Goal: Information Seeking & Learning: Learn about a topic

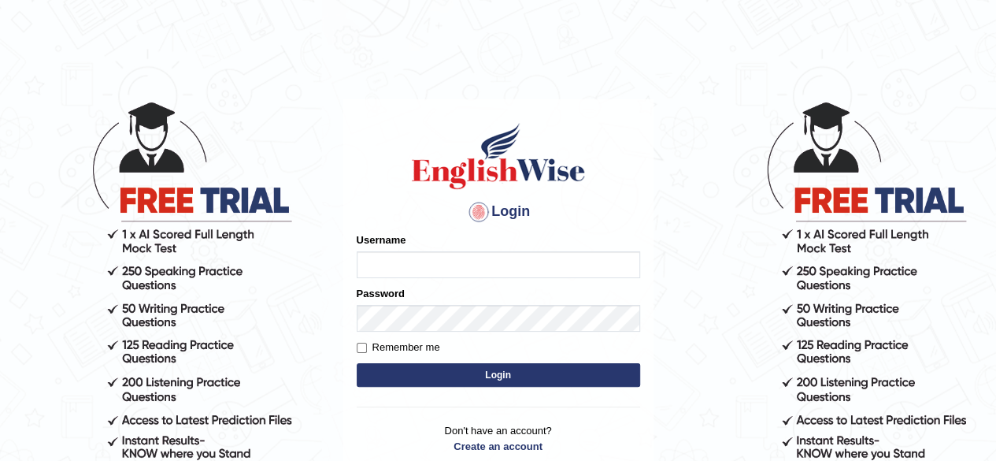
type input "simranjeetkaur_parramatta"
click at [469, 380] on button "Login" at bounding box center [498, 375] width 283 height 24
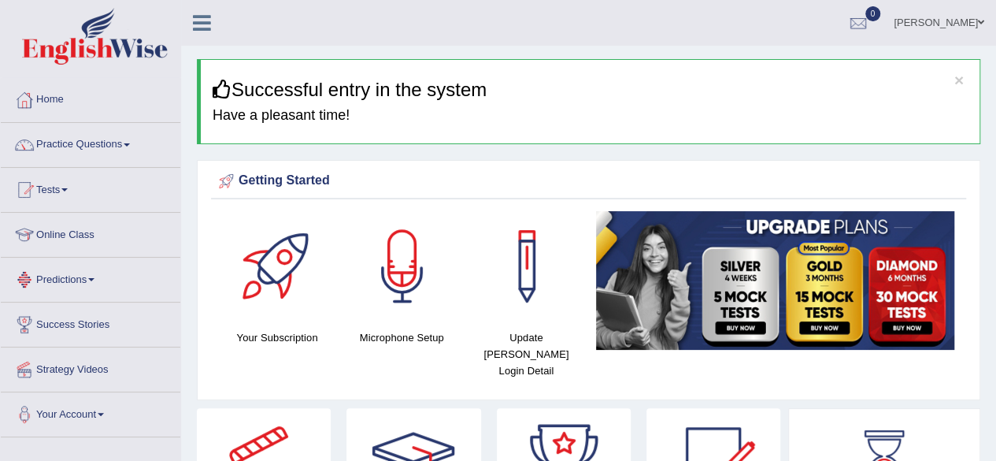
click at [82, 270] on link "Predictions" at bounding box center [91, 276] width 180 height 39
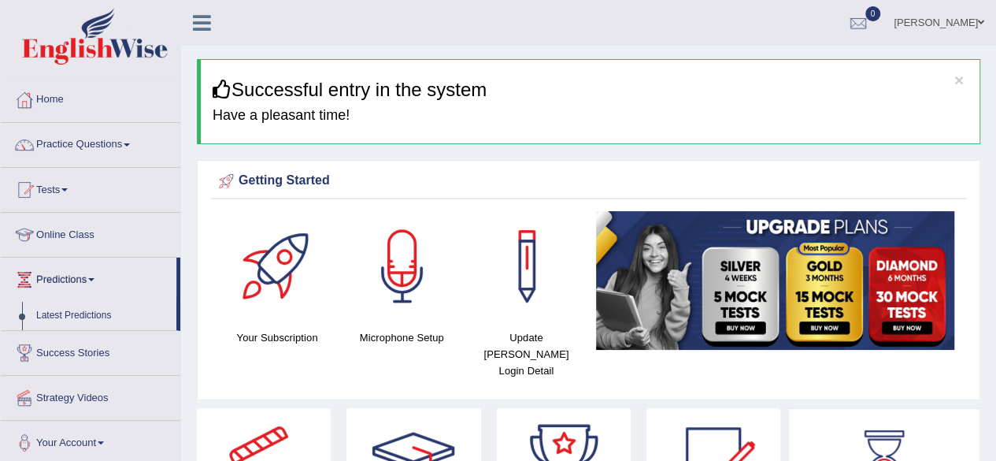
click at [79, 310] on link "Latest Predictions" at bounding box center [102, 316] width 147 height 28
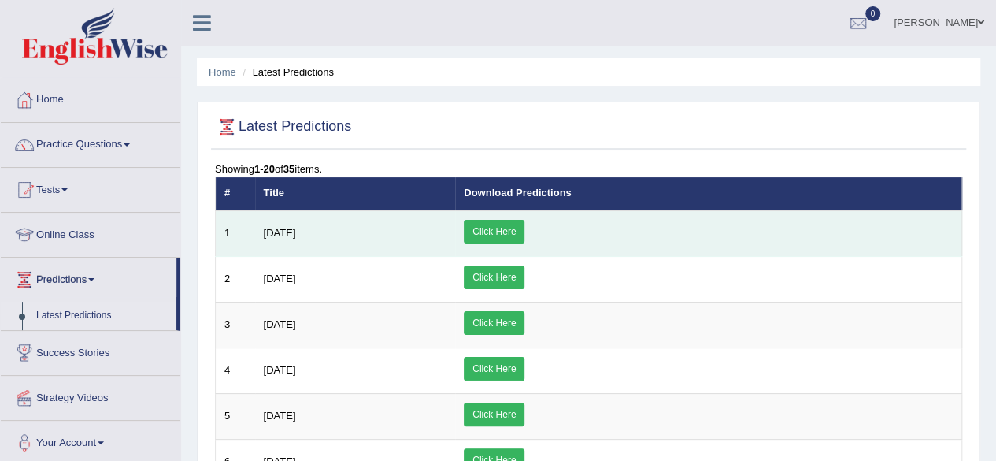
click at [296, 236] on span "July 2025" at bounding box center [280, 233] width 32 height 12
click at [524, 234] on link "Click Here" at bounding box center [494, 232] width 61 height 24
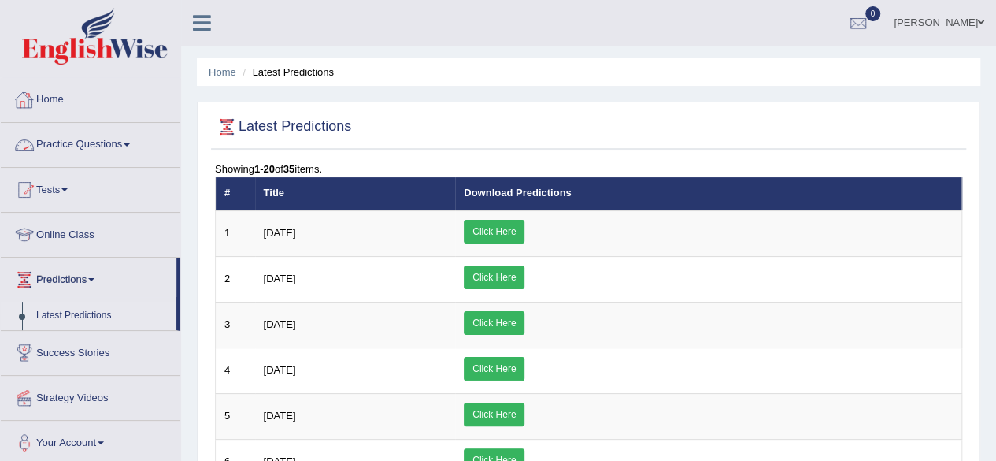
click at [118, 143] on link "Practice Questions" at bounding box center [91, 142] width 180 height 39
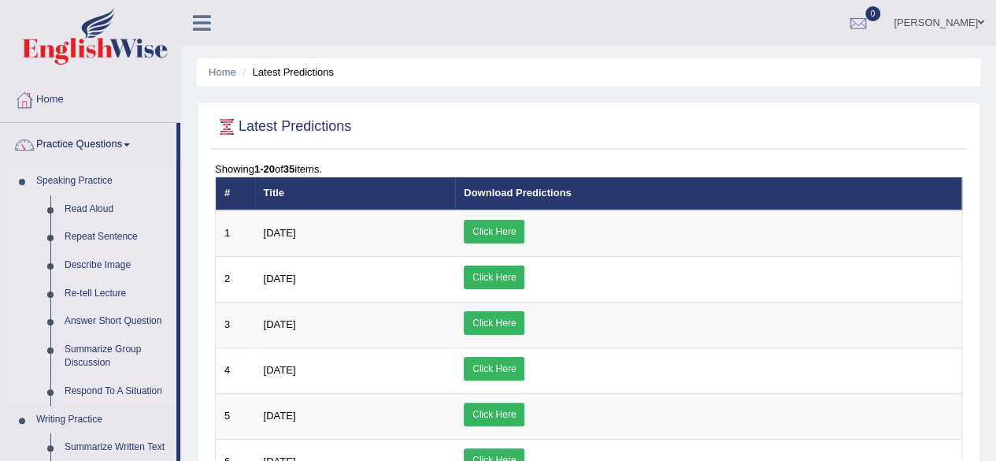
click at [111, 344] on link "Summarize Group Discussion" at bounding box center [116, 356] width 119 height 42
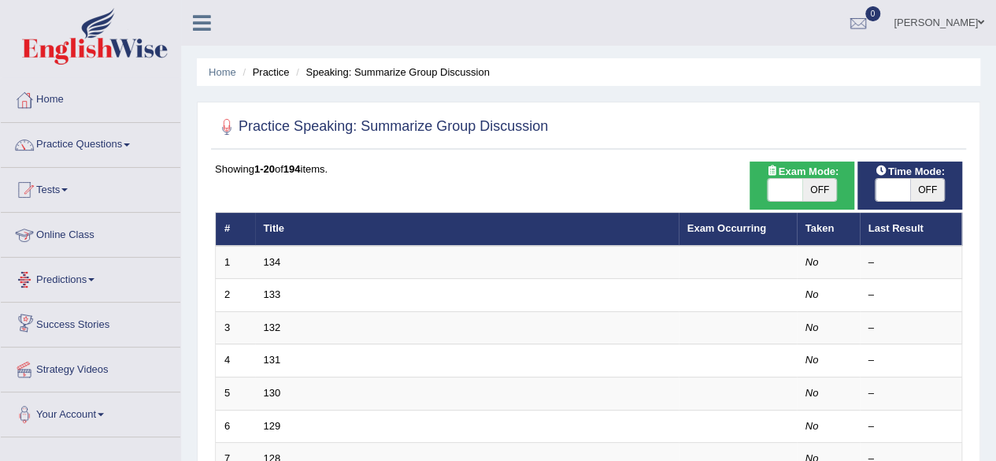
click at [66, 231] on link "Online Class" at bounding box center [91, 232] width 180 height 39
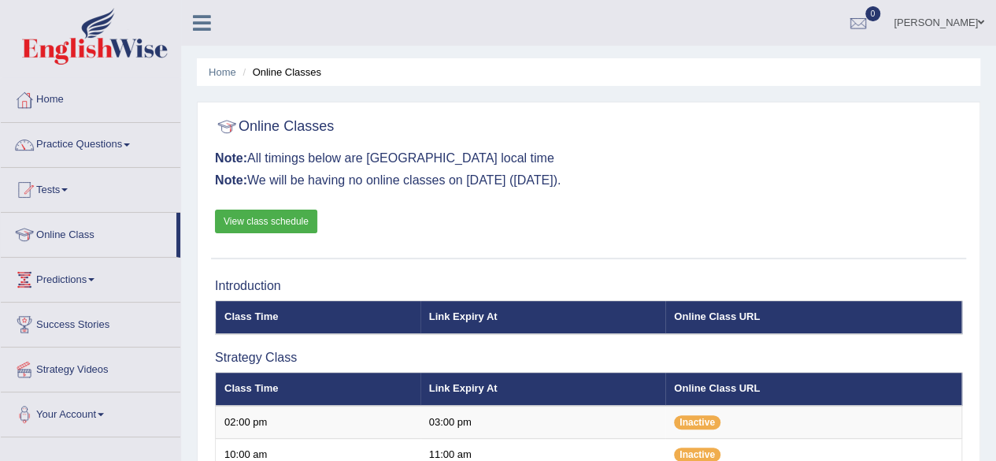
click at [376, 206] on div "Online Classes Note: All timings below are Melbourne local time Note: We will b…" at bounding box center [588, 184] width 755 height 148
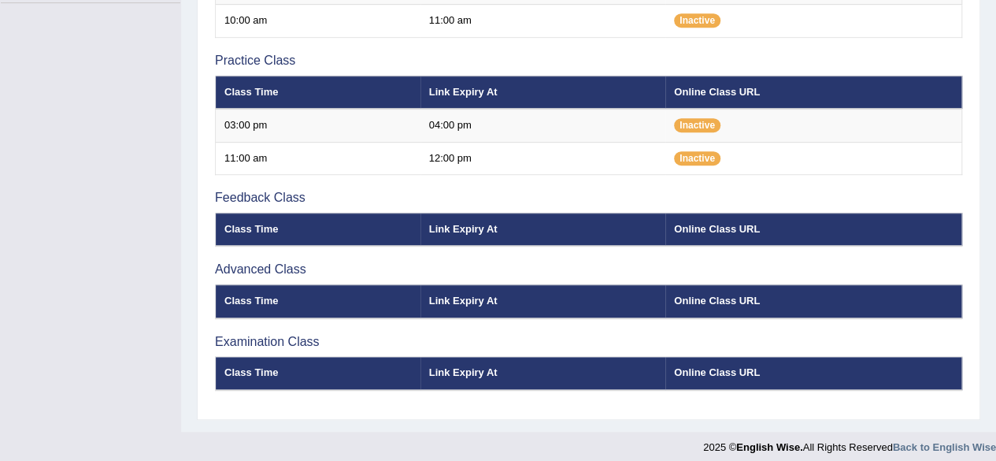
scroll to position [439, 0]
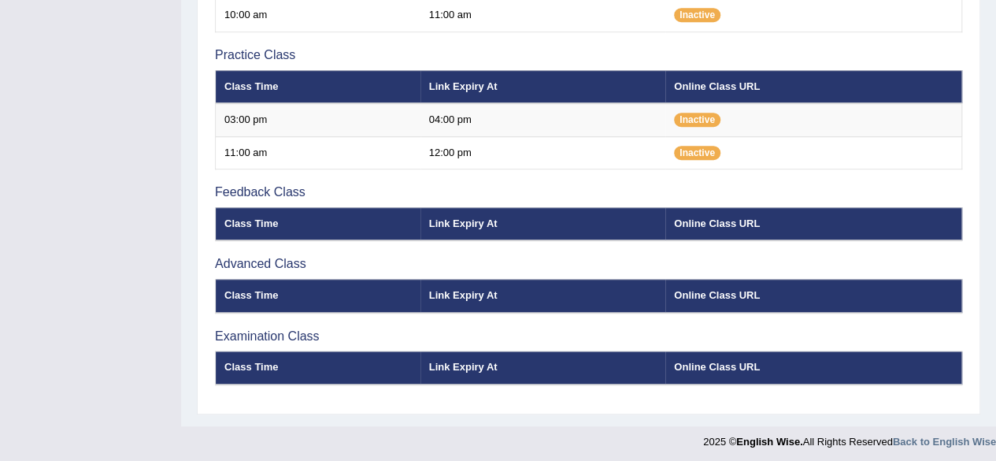
click at [973, 48] on div "Online Classes Note: All timings below are Melbourne local time Note: We will b…" at bounding box center [588, 38] width 783 height 752
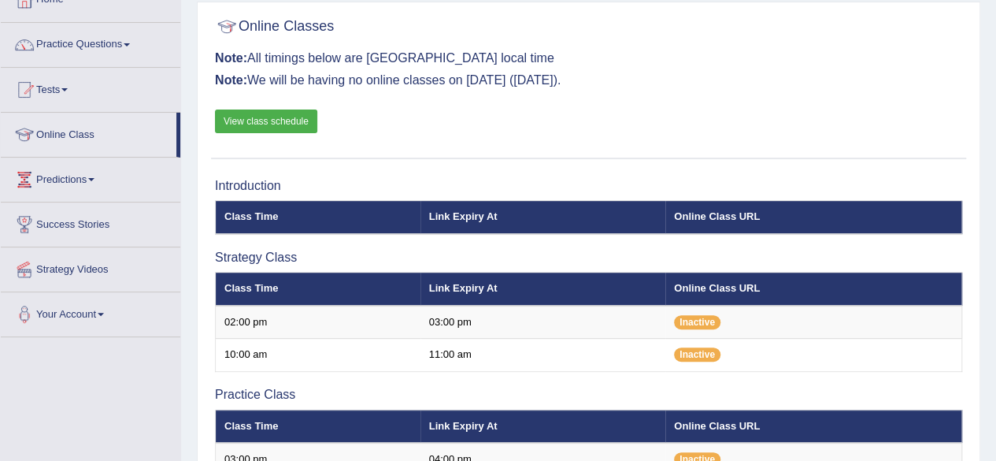
scroll to position [0, 0]
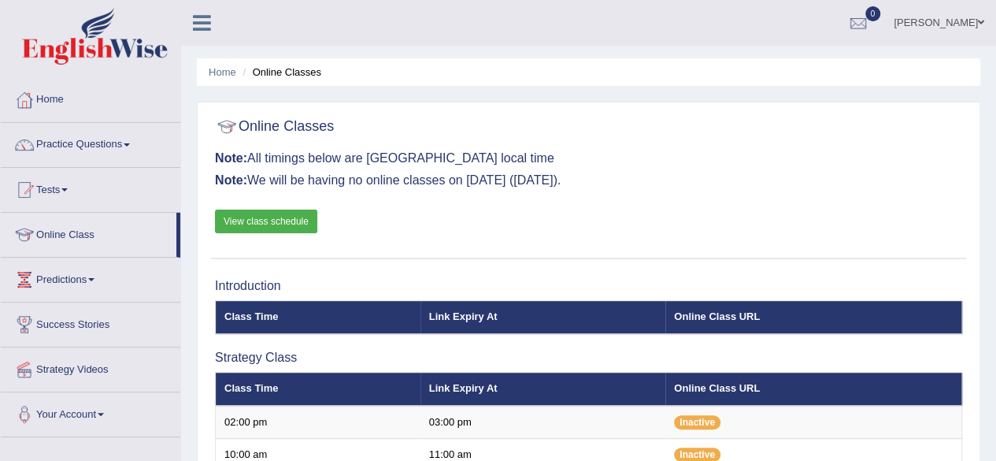
click at [284, 213] on link "View class schedule" at bounding box center [266, 221] width 102 height 24
click at [66, 184] on link "Tests" at bounding box center [91, 187] width 180 height 39
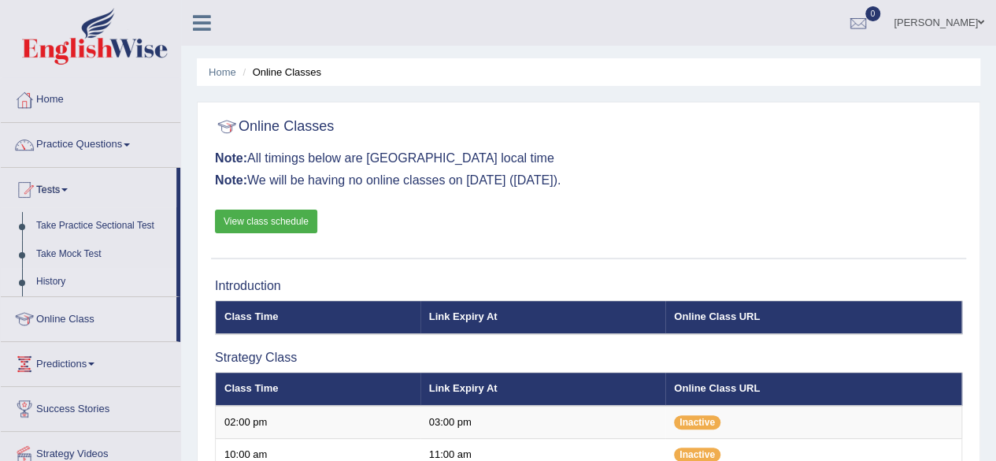
click at [61, 280] on link "History" at bounding box center [102, 282] width 147 height 28
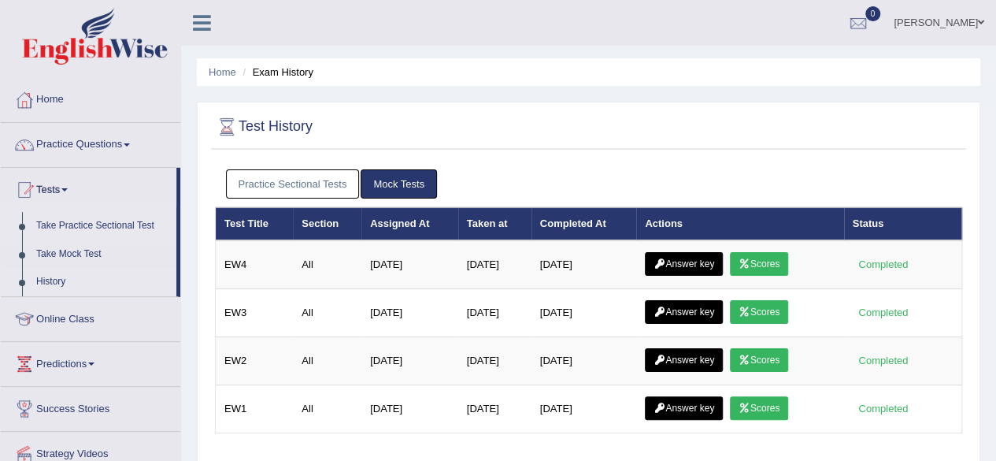
click at [128, 225] on link "Take Practice Sectional Test" at bounding box center [102, 226] width 147 height 28
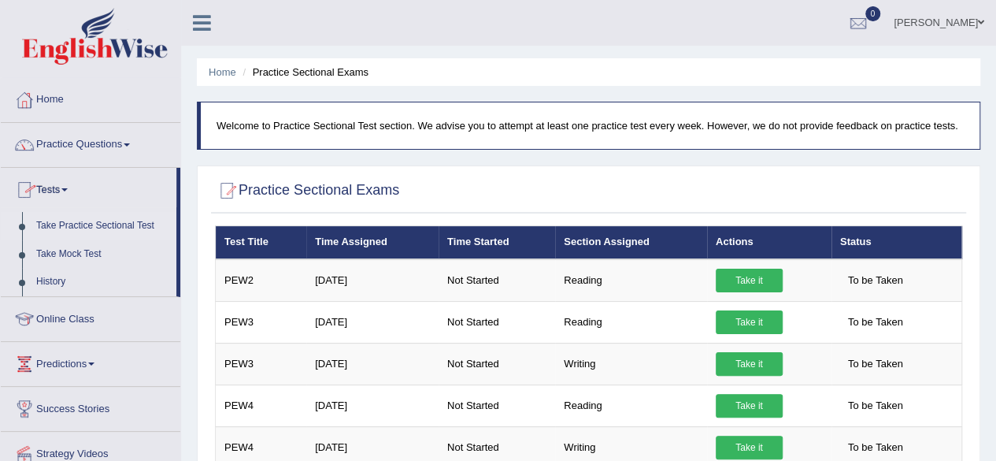
click at [150, 177] on link "Tests" at bounding box center [89, 187] width 176 height 39
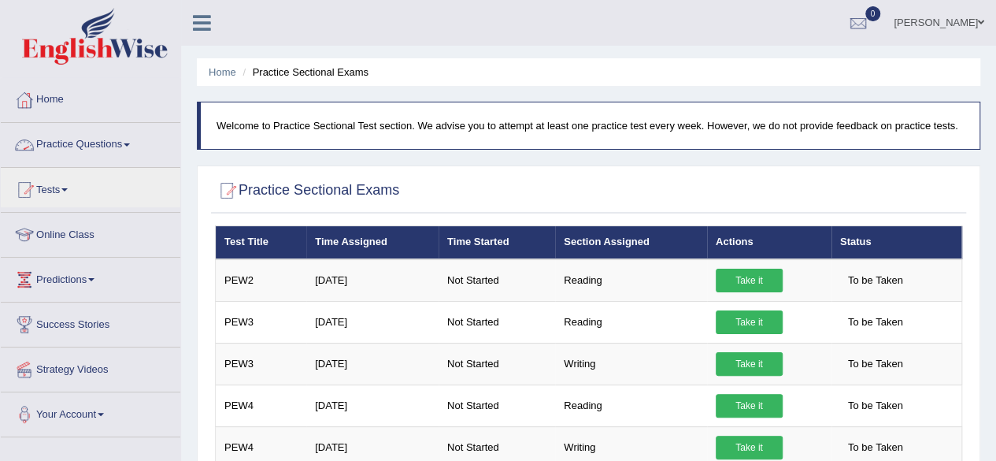
click at [157, 148] on link "Practice Questions" at bounding box center [91, 142] width 180 height 39
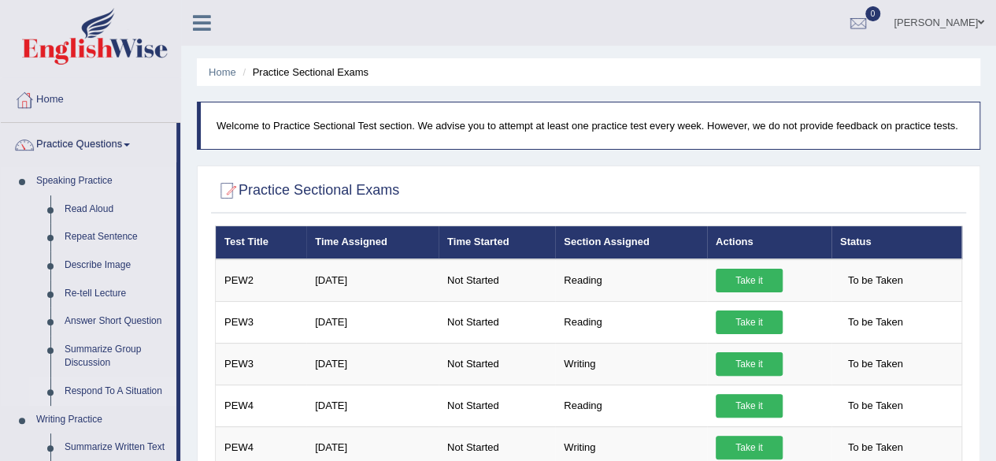
click at [127, 387] on link "Respond To A Situation" at bounding box center [116, 391] width 119 height 28
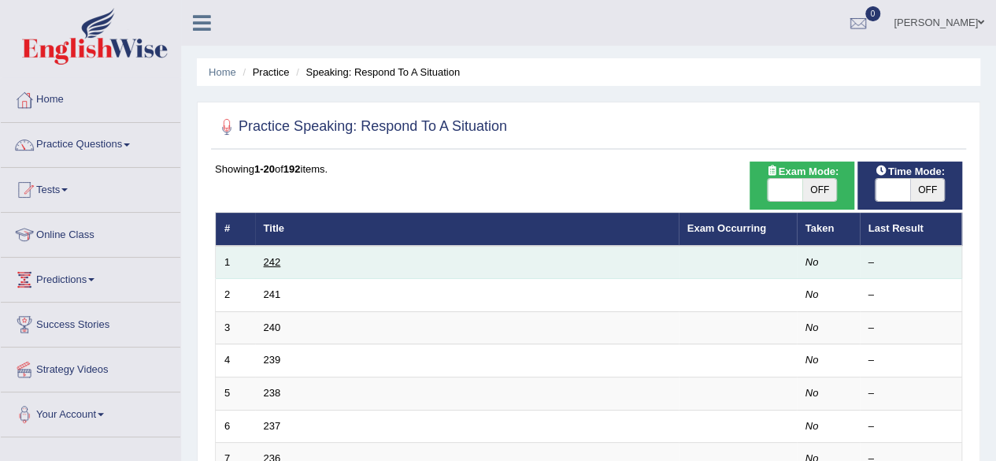
click at [274, 265] on link "242" at bounding box center [272, 262] width 17 height 12
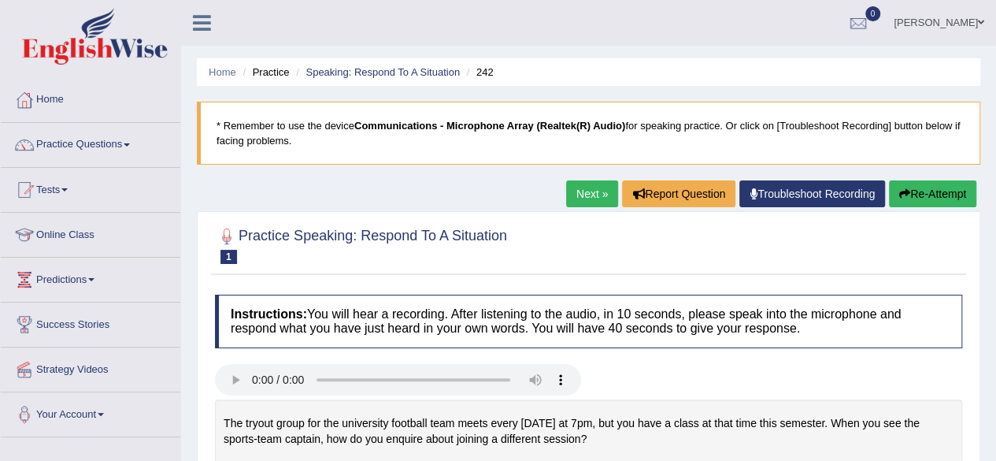
click at [450, 194] on div "Home Practice Speaking: Respond To A Situation 242 * Remember to use the device…" at bounding box center [588, 393] width 815 height 787
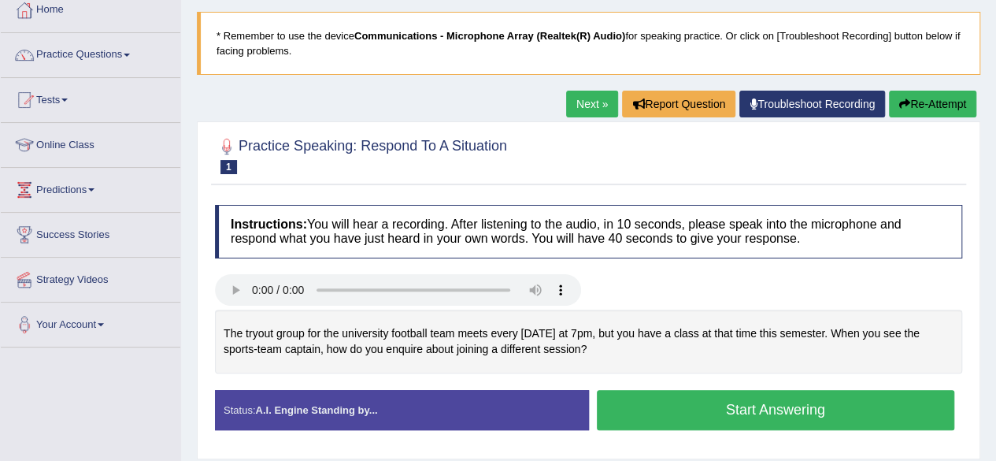
scroll to position [126, 0]
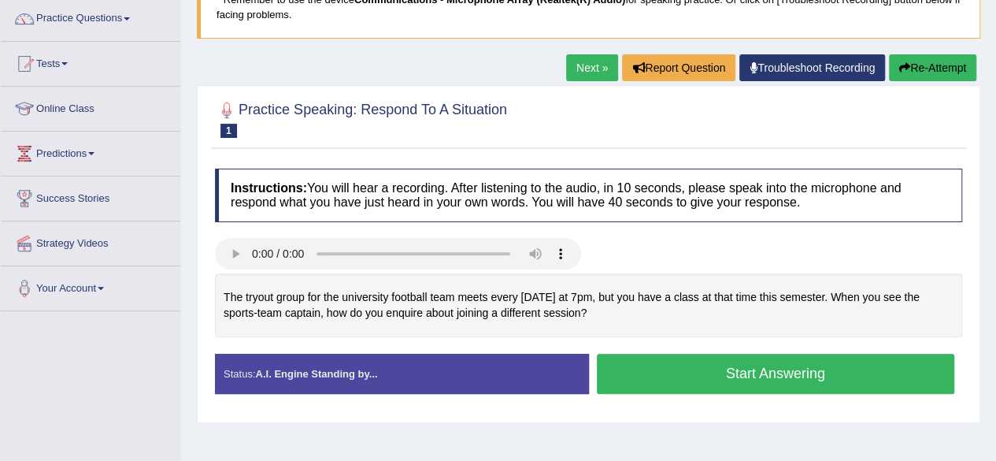
click at [691, 369] on button "Start Answering" at bounding box center [776, 374] width 358 height 40
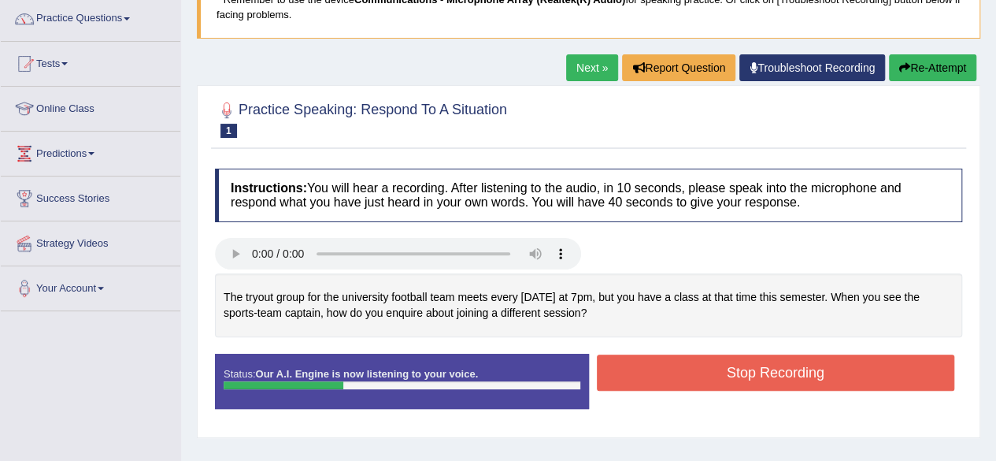
click at [691, 369] on button "Stop Recording" at bounding box center [776, 372] width 358 height 36
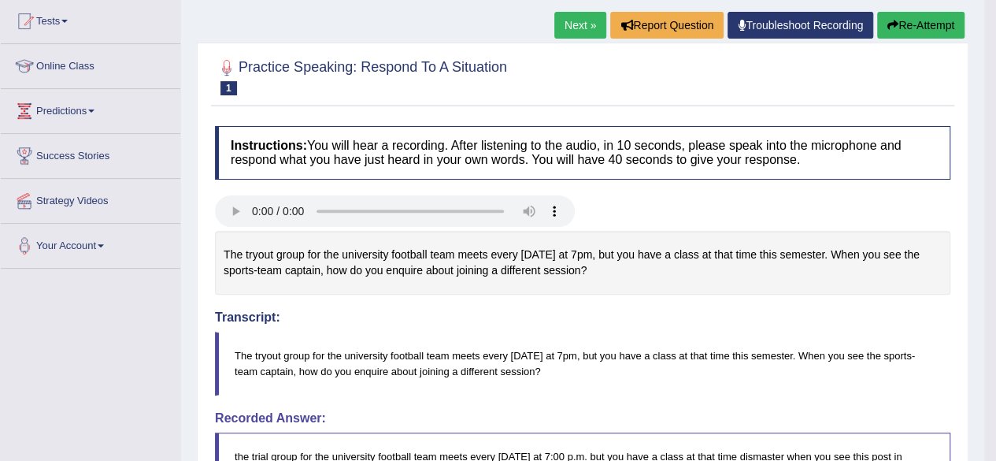
scroll to position [157, 0]
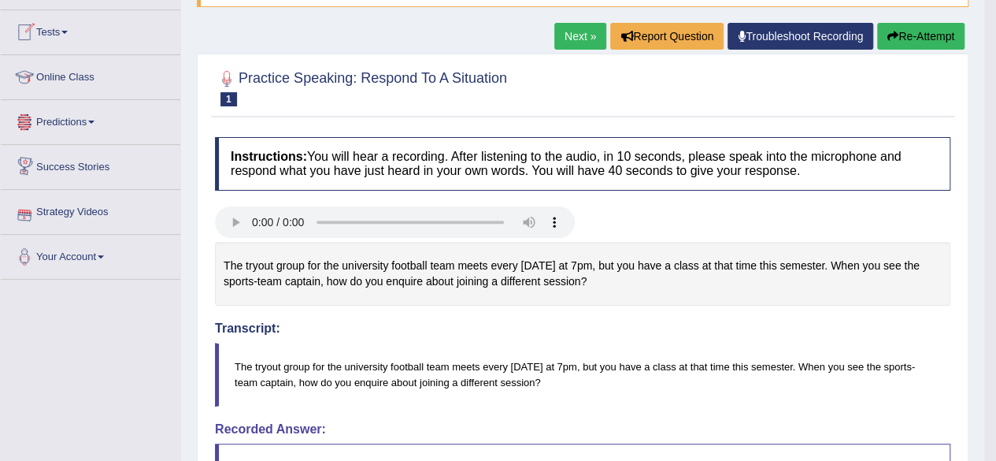
click at [192, 80] on div "Home Practice Speaking: Respond To A Situation 242 * Remember to use the device…" at bounding box center [582, 390] width 803 height 1095
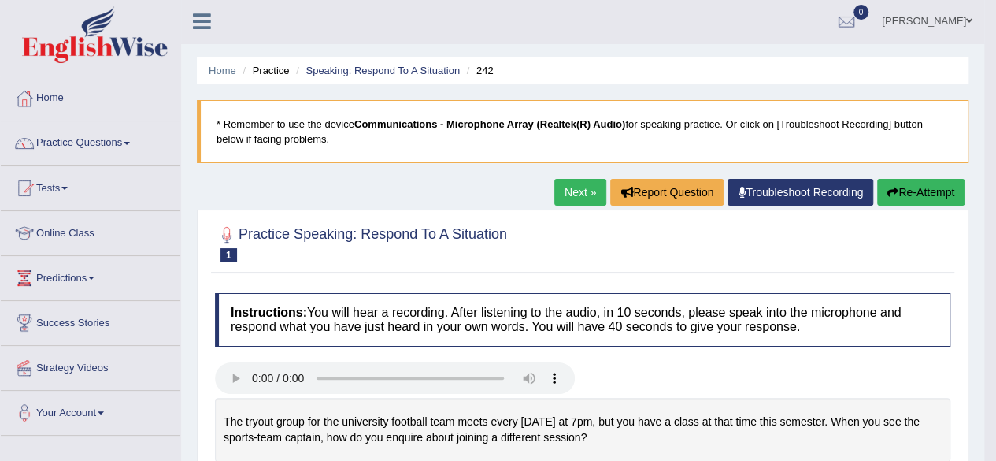
scroll to position [0, 0]
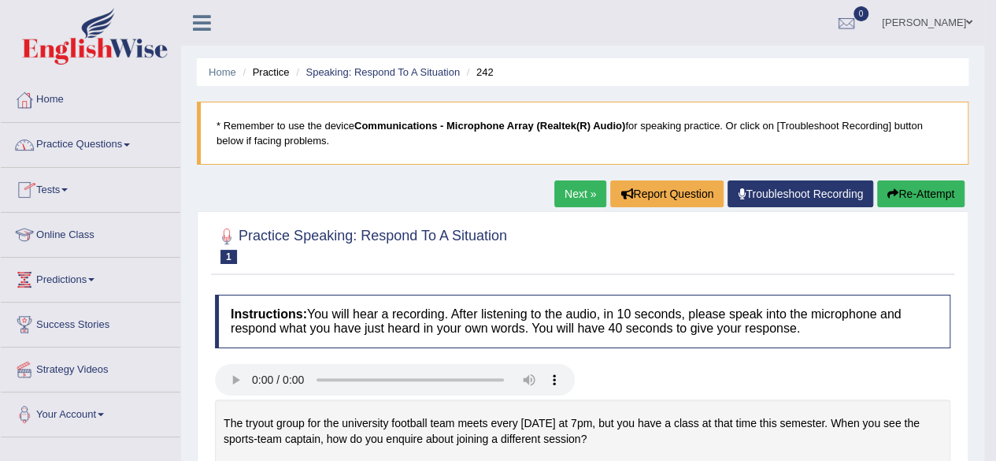
click at [63, 110] on link "Home" at bounding box center [91, 97] width 180 height 39
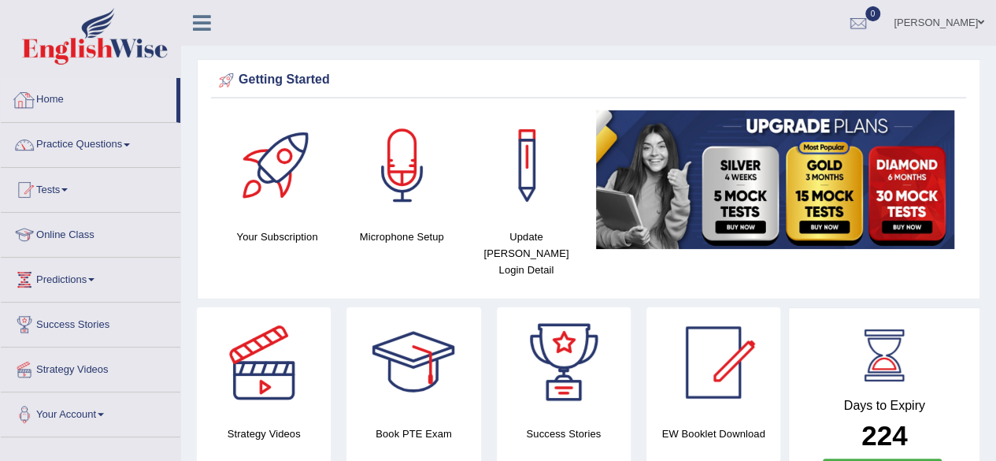
click at [59, 109] on link "Home" at bounding box center [89, 97] width 176 height 39
click at [110, 149] on link "Practice Questions" at bounding box center [91, 142] width 180 height 39
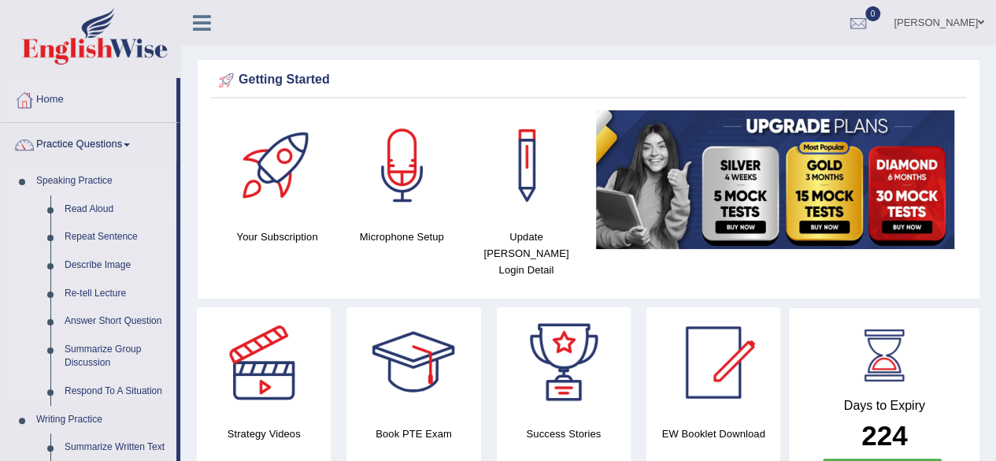
click at [91, 209] on link "Read Aloud" at bounding box center [116, 209] width 119 height 28
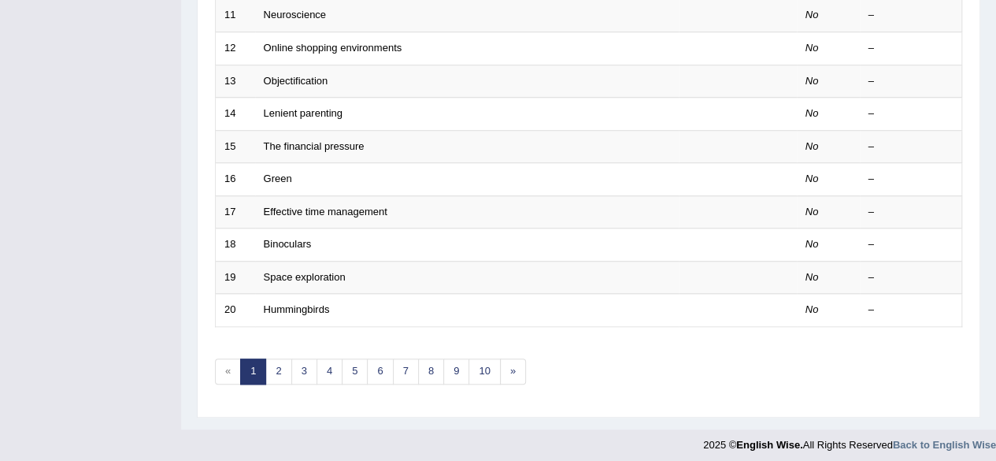
scroll to position [573, 0]
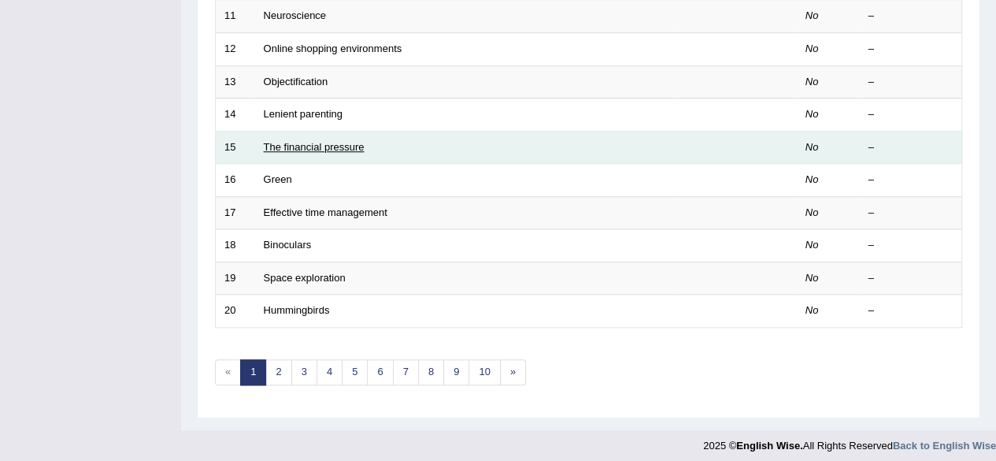
click at [293, 141] on link "The financial pressure" at bounding box center [314, 147] width 101 height 12
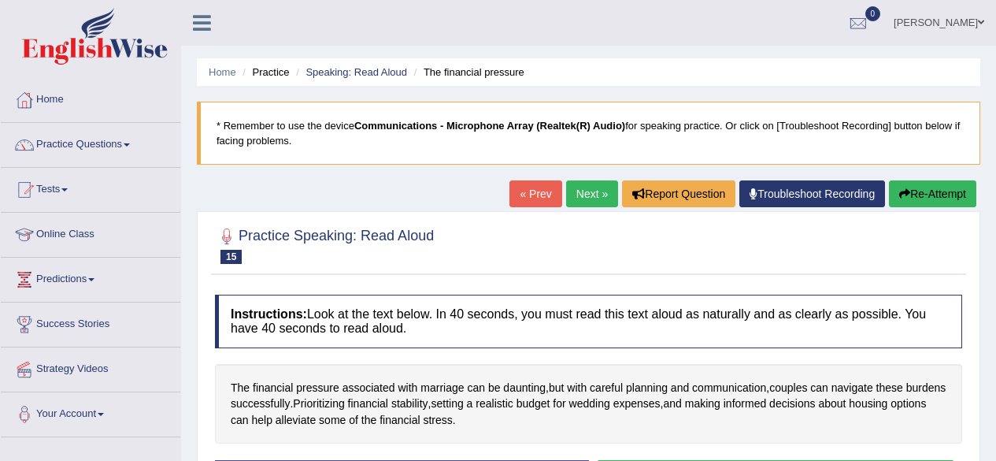
click at [472, 232] on div at bounding box center [588, 244] width 747 height 48
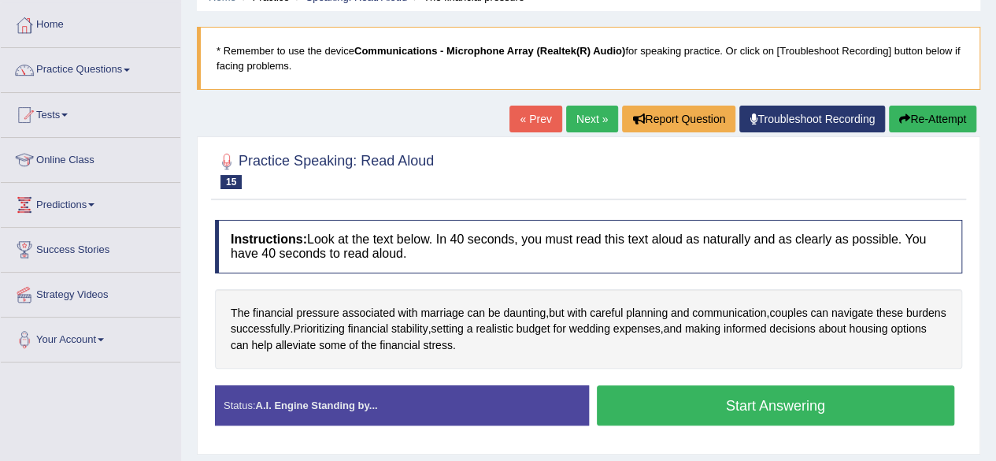
scroll to position [94, 0]
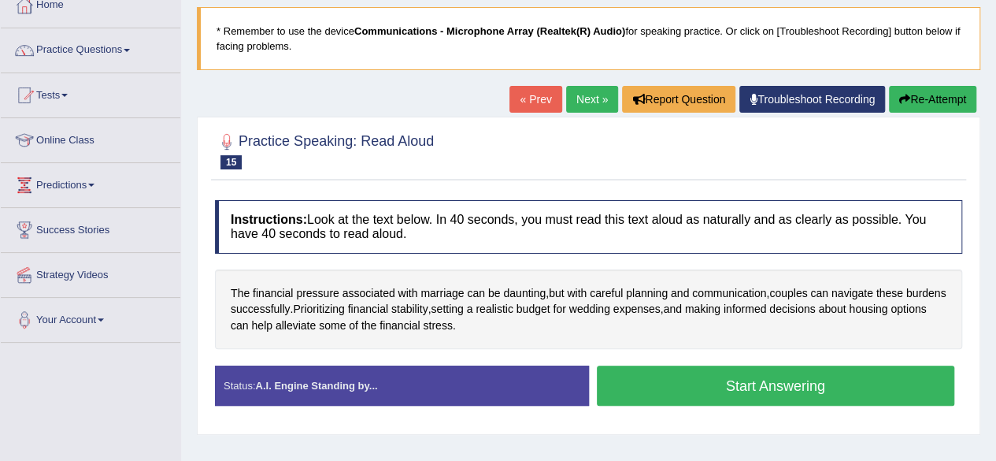
click at [666, 380] on button "Start Answering" at bounding box center [776, 385] width 358 height 40
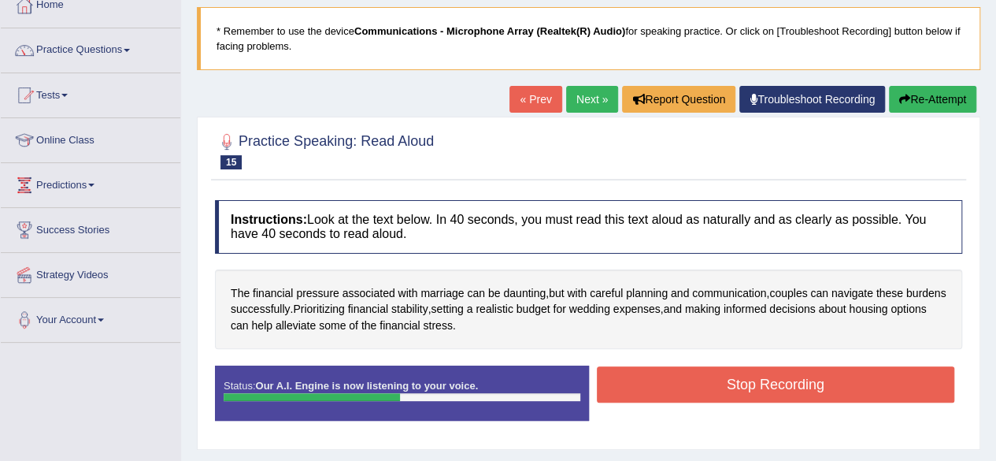
click at [666, 380] on button "Stop Recording" at bounding box center [776, 384] width 358 height 36
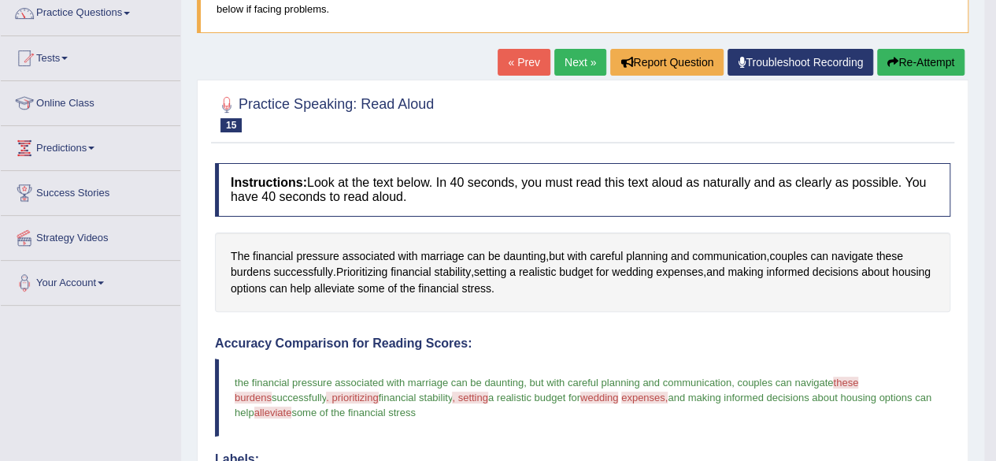
scroll to position [131, 0]
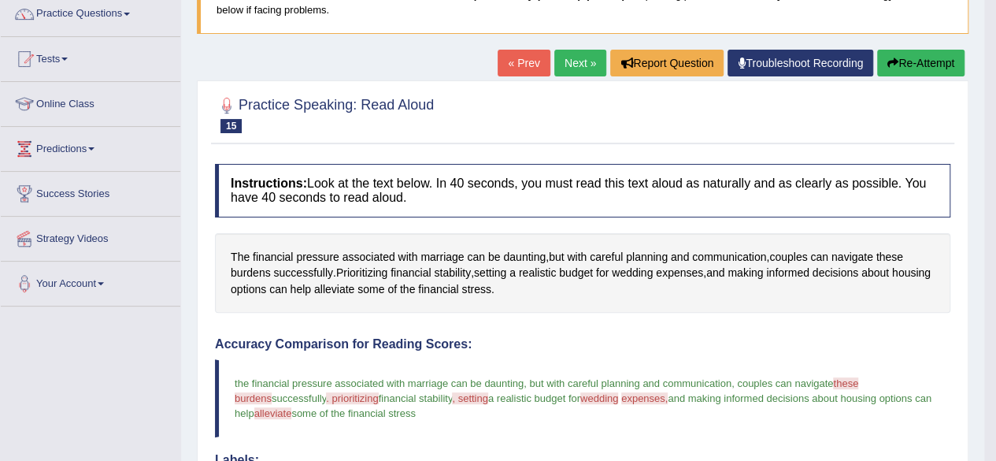
click at [577, 65] on link "Next »" at bounding box center [580, 63] width 52 height 27
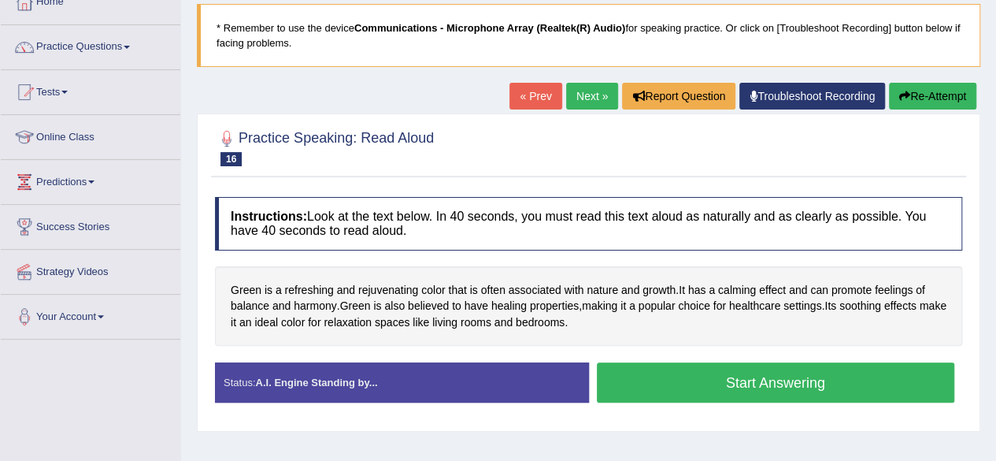
scroll to position [98, 0]
click at [709, 373] on button "Start Answering" at bounding box center [776, 382] width 358 height 40
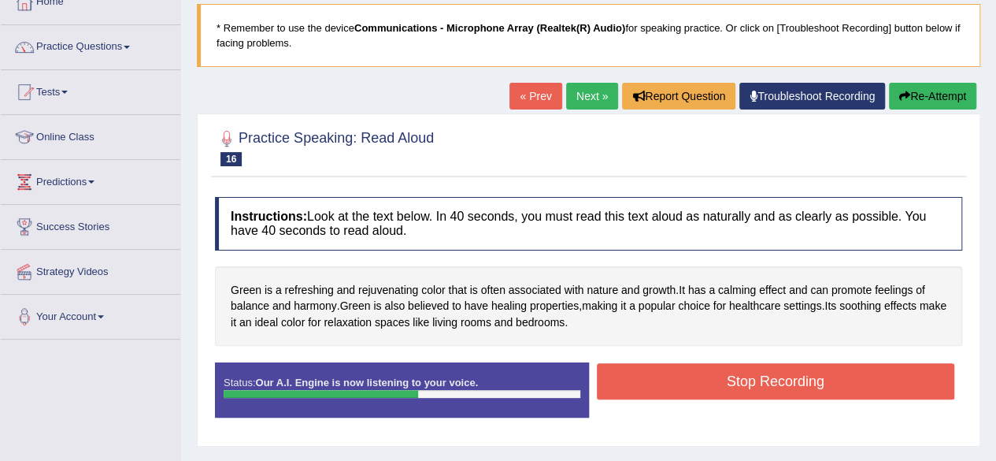
click at [709, 373] on button "Stop Recording" at bounding box center [776, 381] width 358 height 36
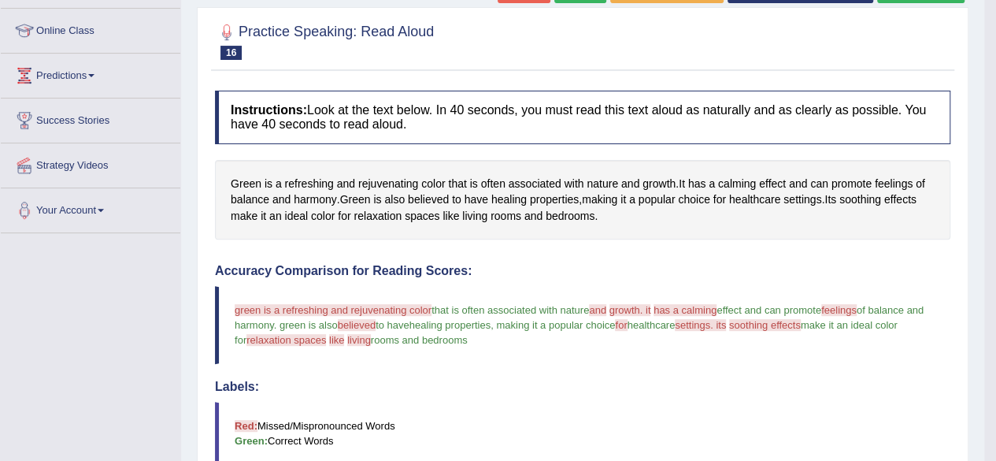
scroll to position [161, 0]
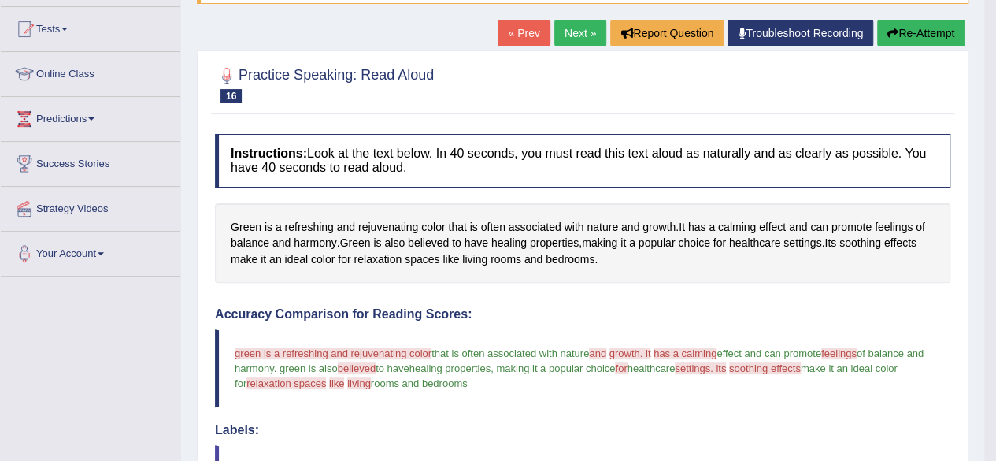
click at [568, 32] on link "Next »" at bounding box center [580, 33] width 52 height 27
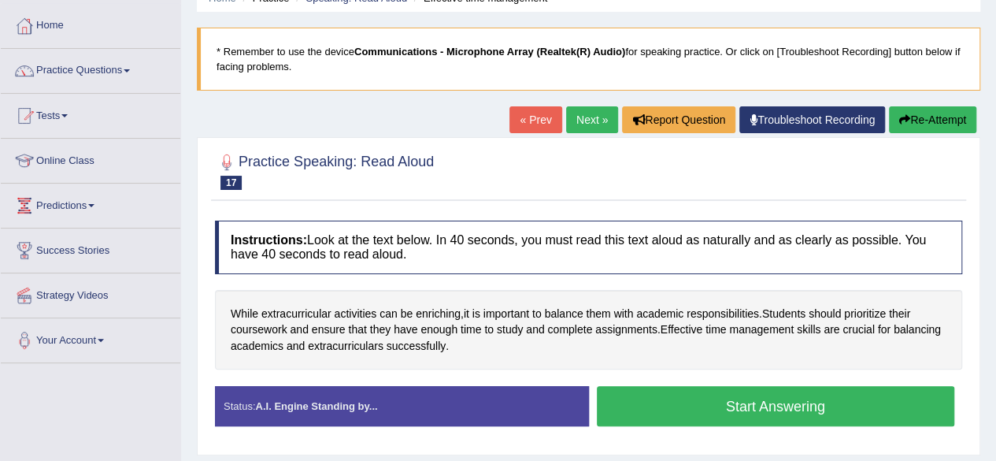
scroll to position [94, 0]
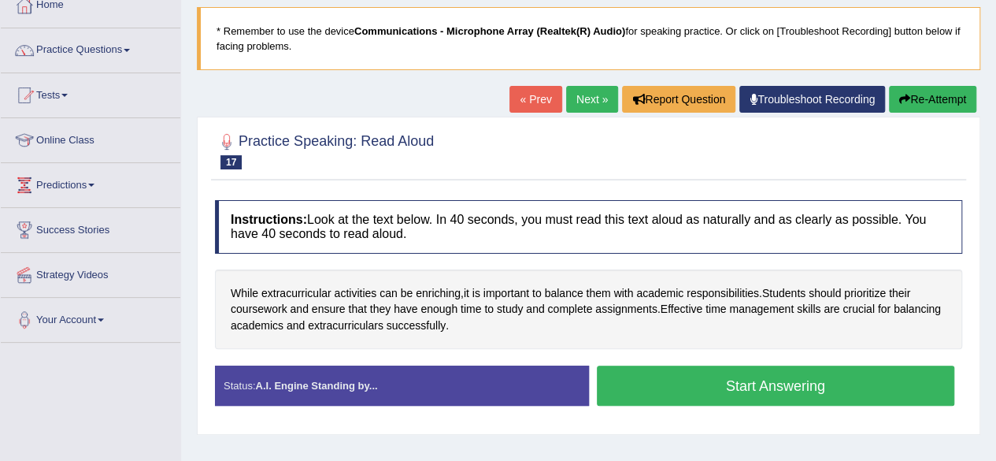
click at [728, 383] on button "Start Answering" at bounding box center [776, 385] width 358 height 40
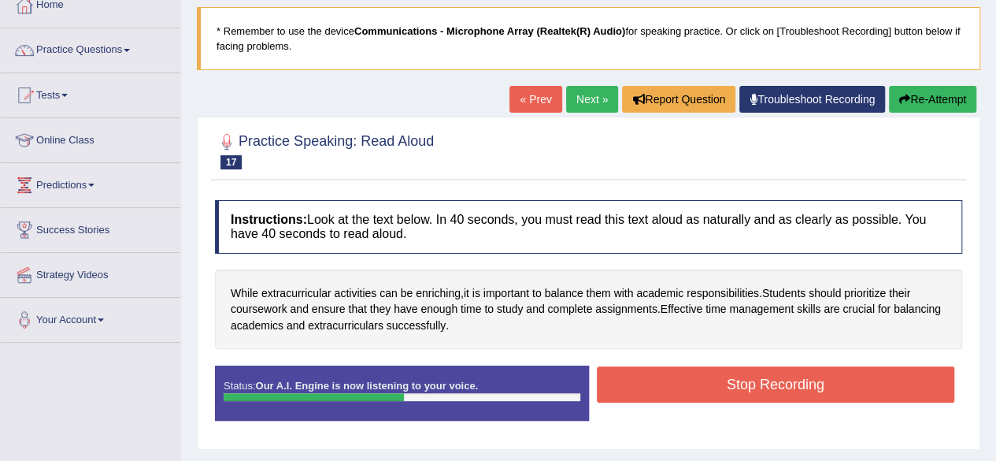
click at [728, 383] on button "Stop Recording" at bounding box center [776, 384] width 358 height 36
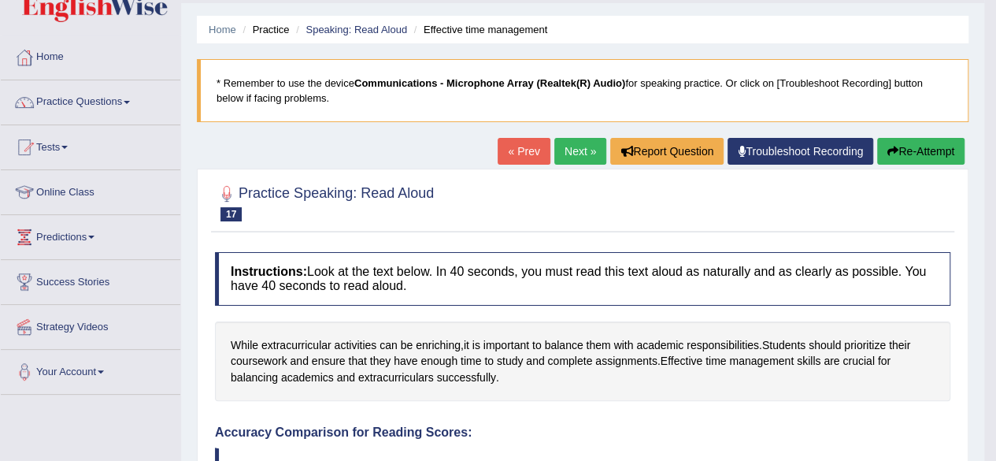
scroll to position [0, 0]
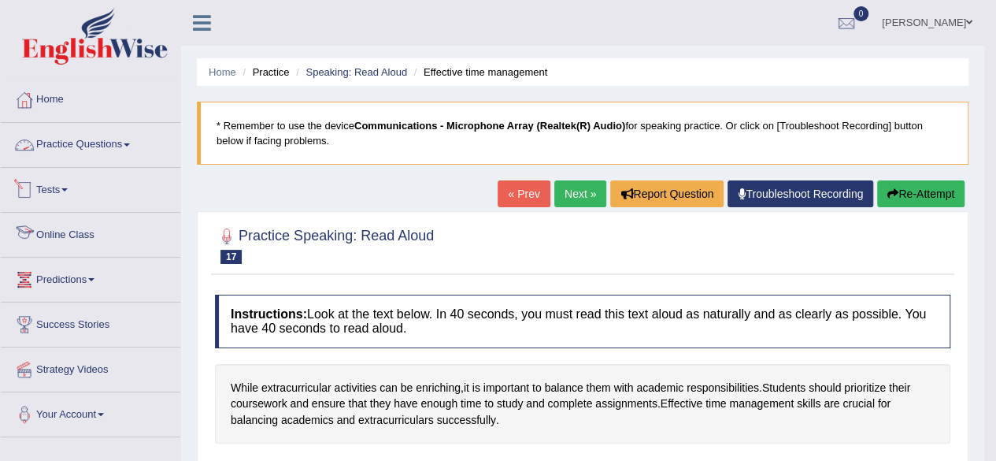
click at [114, 149] on link "Practice Questions" at bounding box center [91, 142] width 180 height 39
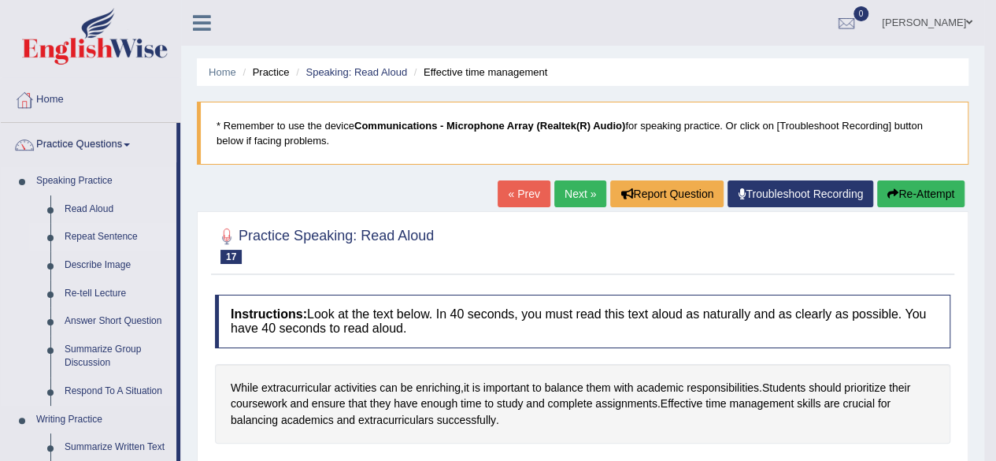
click at [99, 239] on link "Repeat Sentence" at bounding box center [116, 237] width 119 height 28
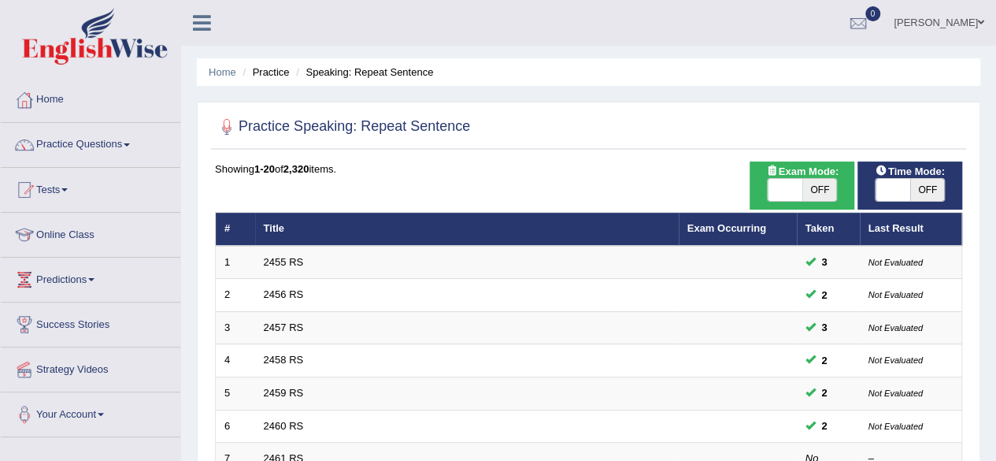
scroll to position [403, 0]
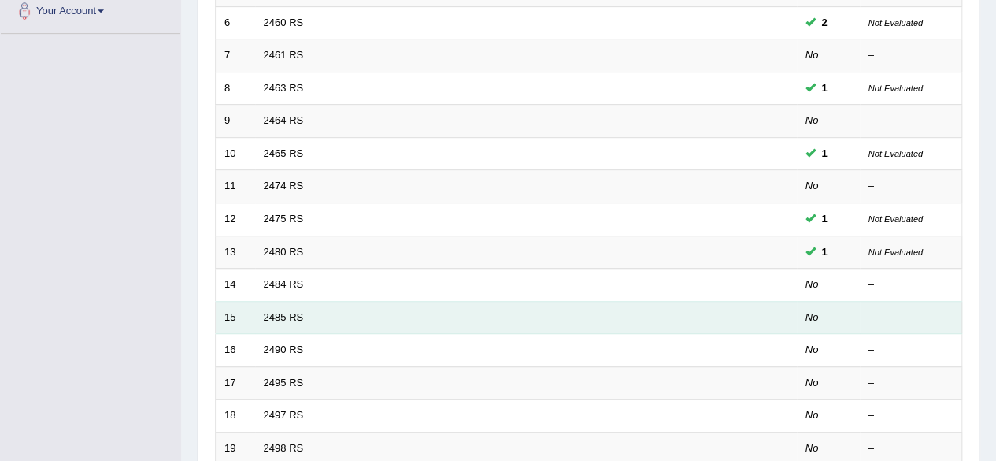
click at [276, 303] on td "2485 RS" at bounding box center [467, 317] width 424 height 33
click at [279, 311] on link "2485 RS" at bounding box center [284, 317] width 40 height 12
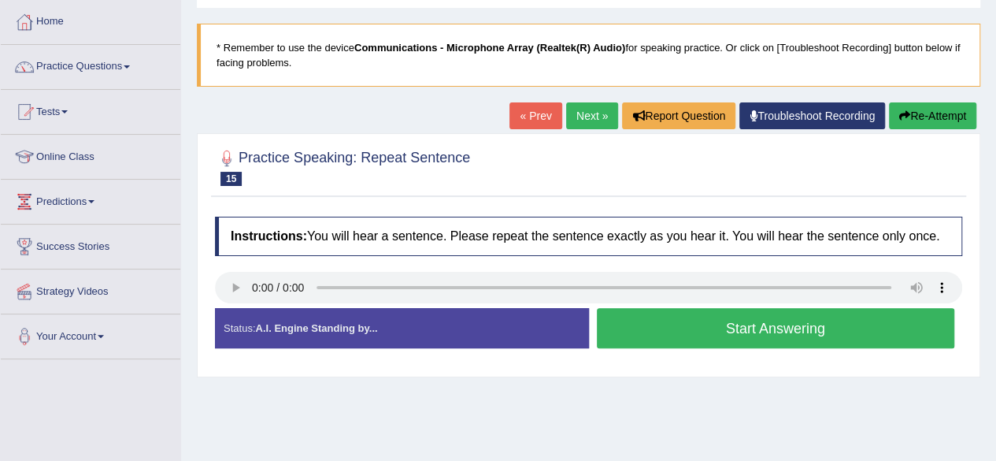
scroll to position [126, 0]
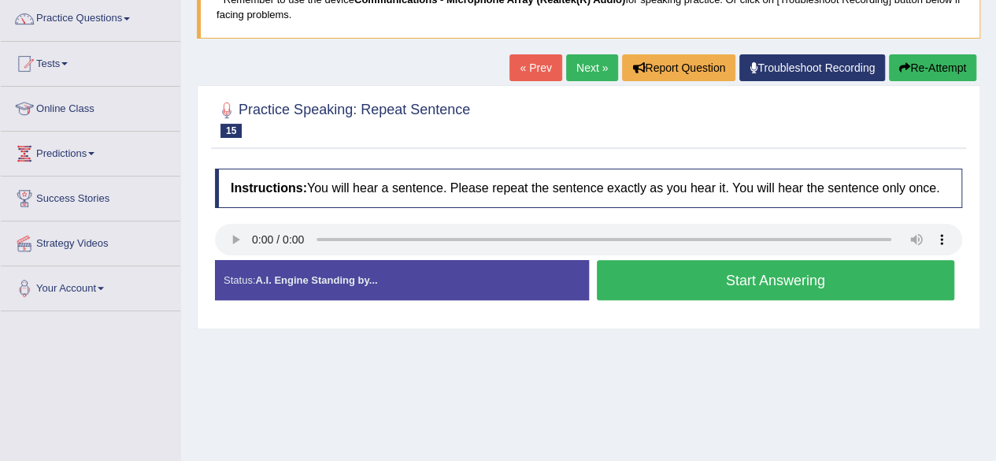
click at [712, 274] on button "Start Answering" at bounding box center [776, 280] width 358 height 40
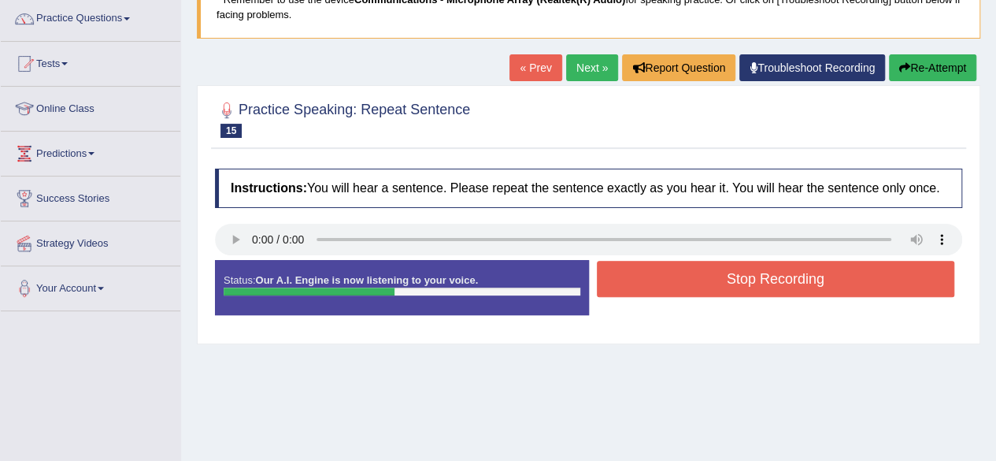
click at [712, 274] on button "Stop Recording" at bounding box center [776, 279] width 358 height 36
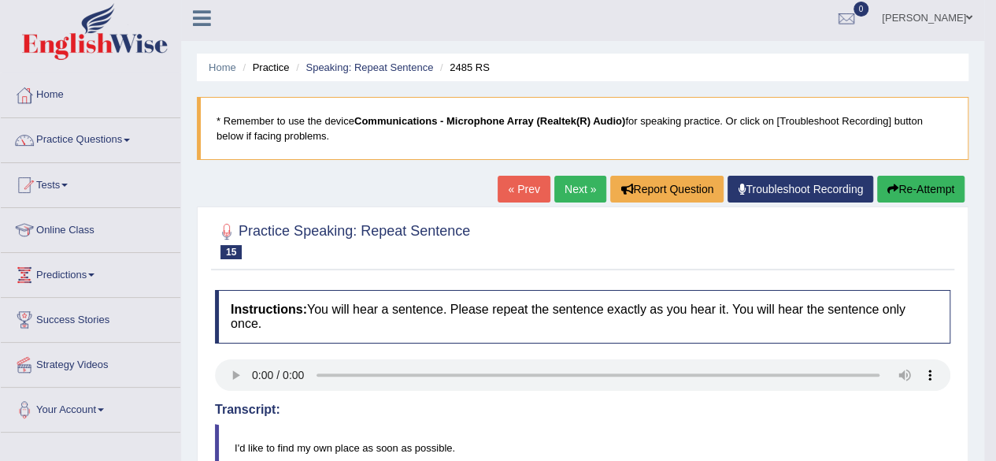
scroll to position [0, 0]
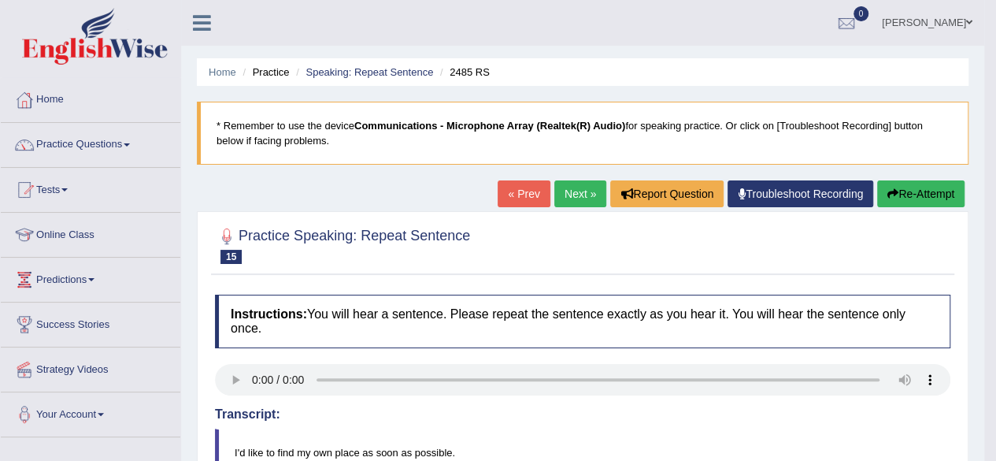
click at [574, 203] on link "Next »" at bounding box center [580, 193] width 52 height 27
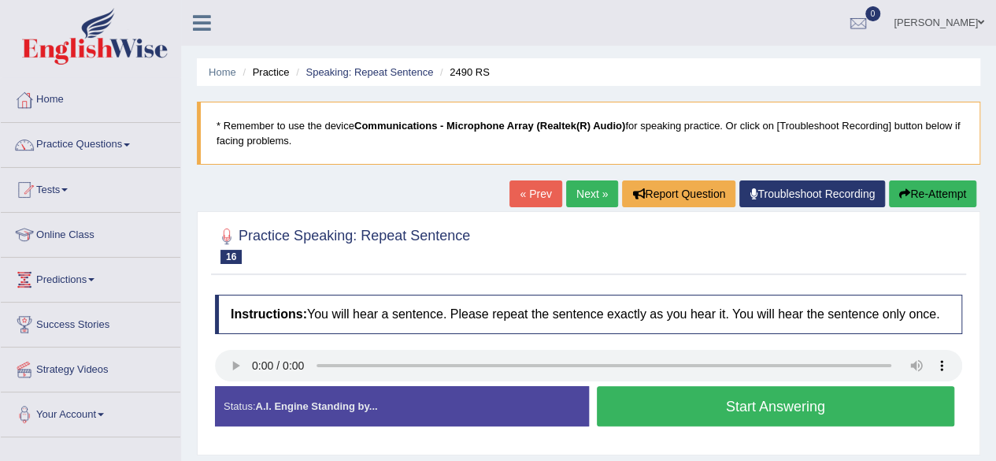
click at [534, 199] on link "« Prev" at bounding box center [535, 193] width 52 height 27
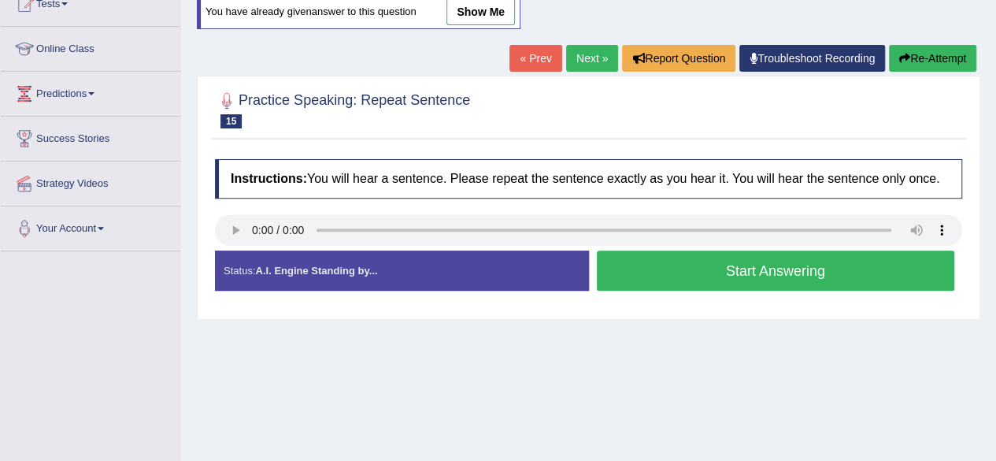
scroll to position [220, 0]
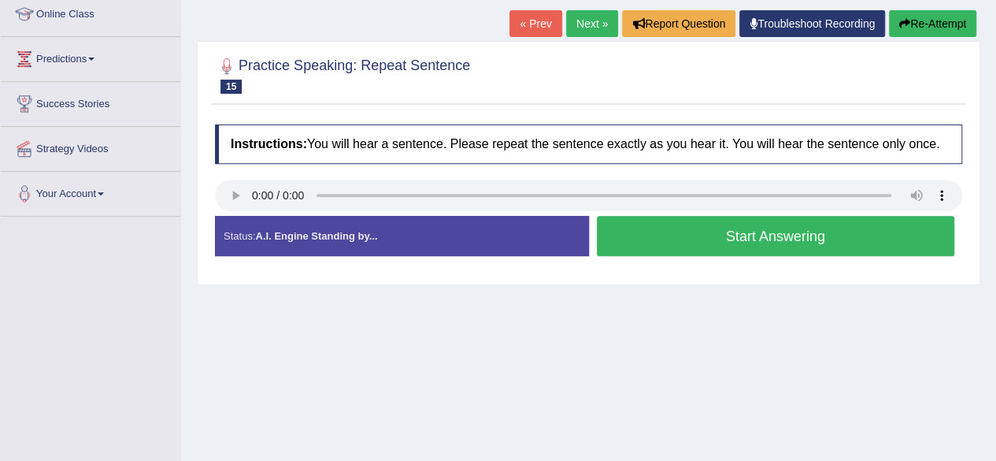
click at [673, 235] on button "Start Answering" at bounding box center [776, 236] width 358 height 40
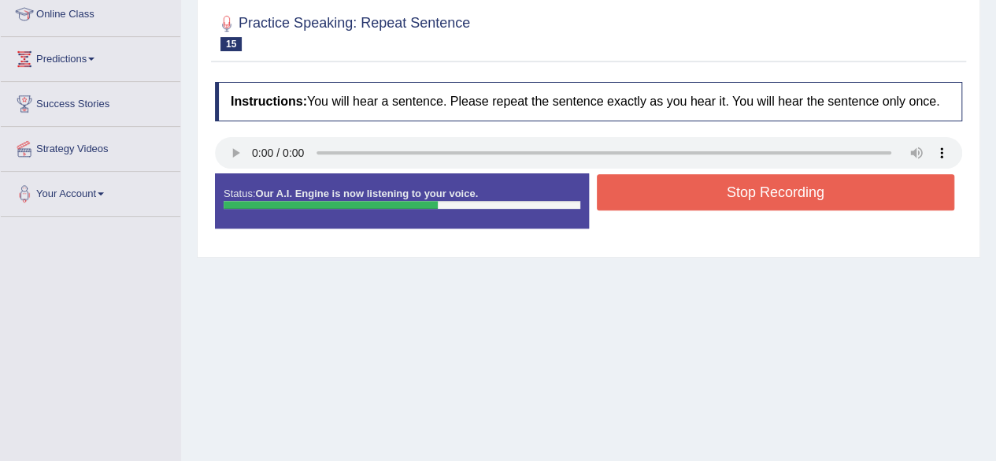
click at [697, 180] on button "Stop Recording" at bounding box center [776, 192] width 358 height 36
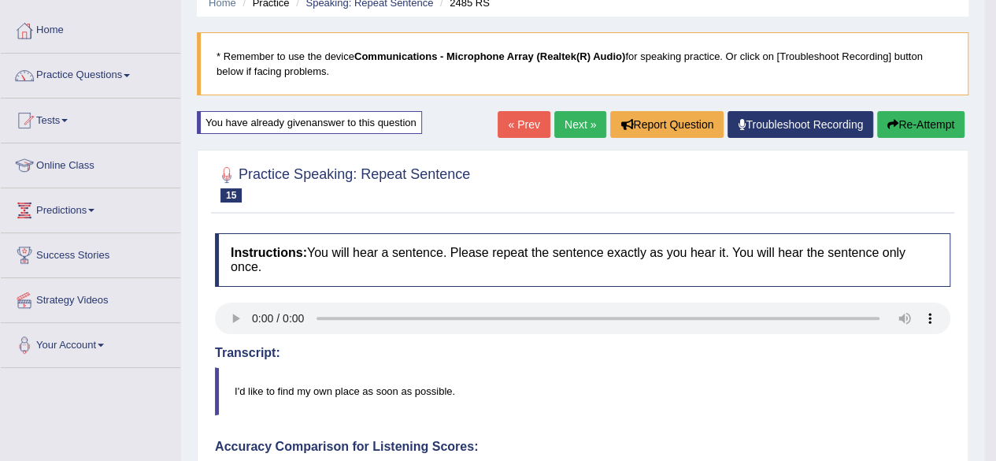
scroll to position [69, 0]
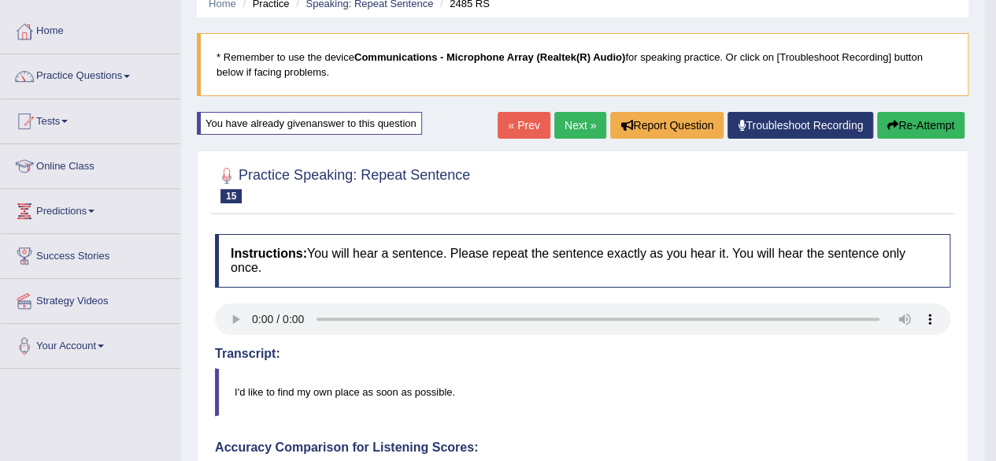
click at [576, 124] on link "Next »" at bounding box center [580, 125] width 52 height 27
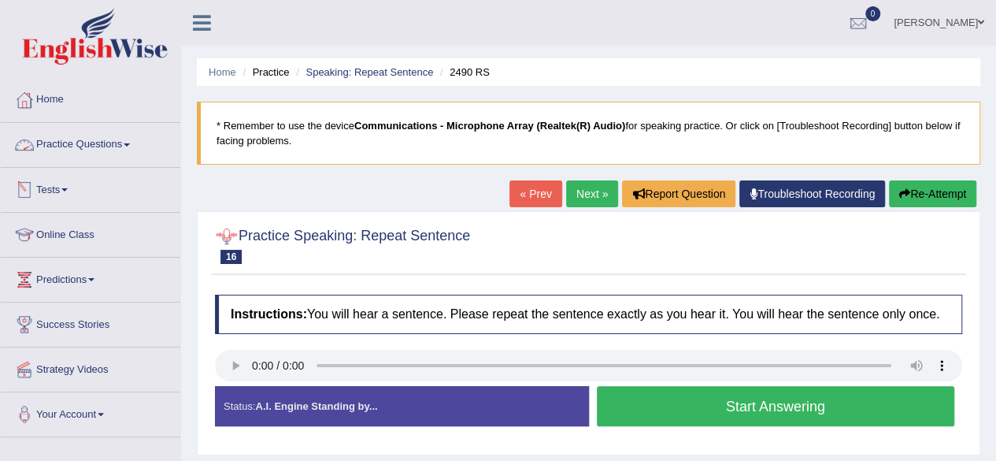
click at [120, 143] on link "Practice Questions" at bounding box center [91, 142] width 180 height 39
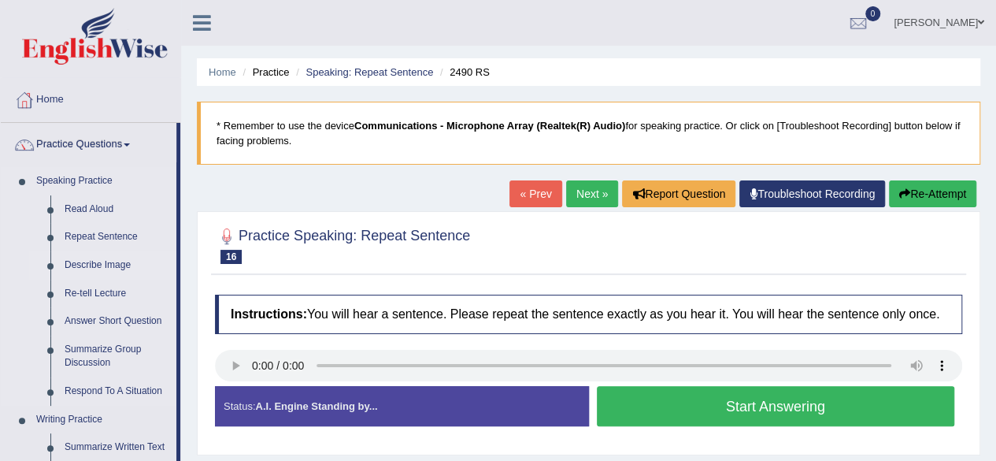
click at [109, 259] on link "Describe Image" at bounding box center [116, 265] width 119 height 28
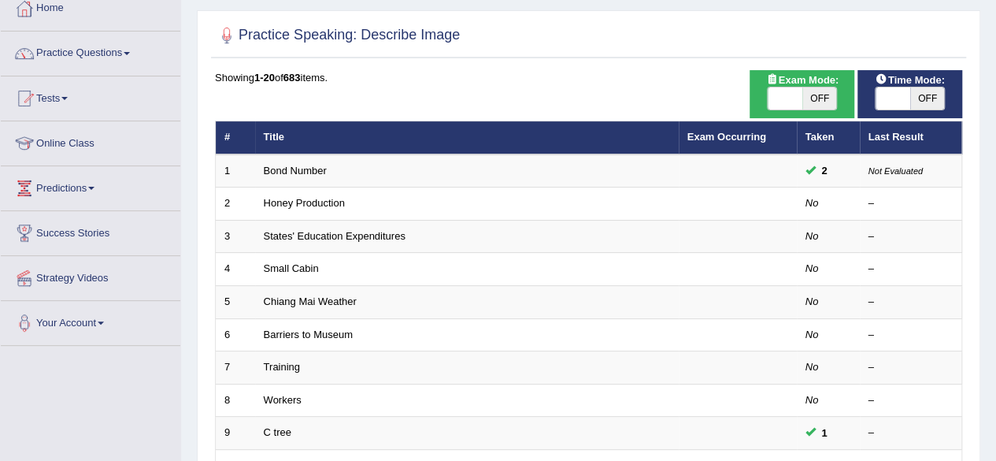
scroll to position [94, 0]
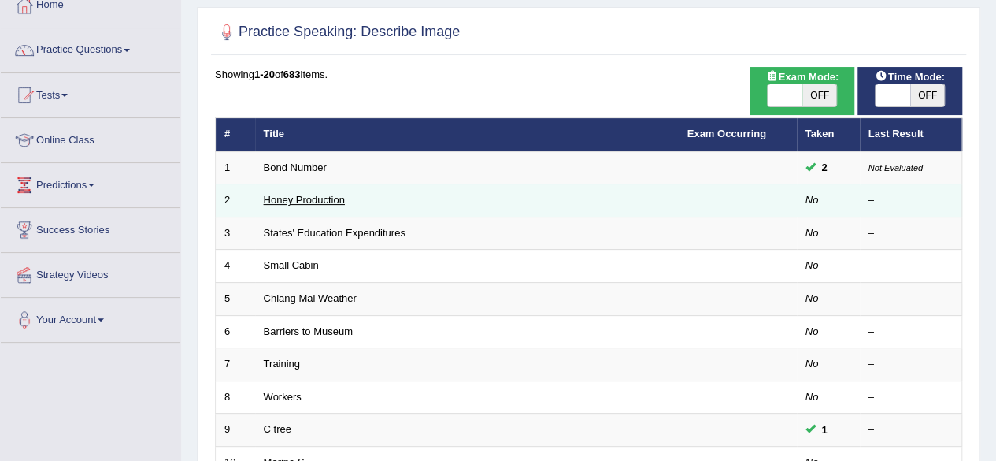
click at [324, 194] on link "Honey Production" at bounding box center [304, 200] width 81 height 12
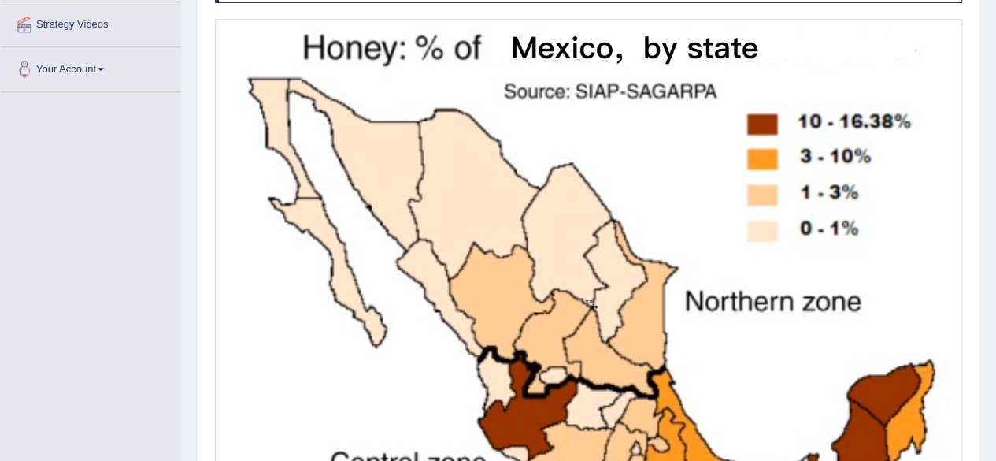
scroll to position [346, 0]
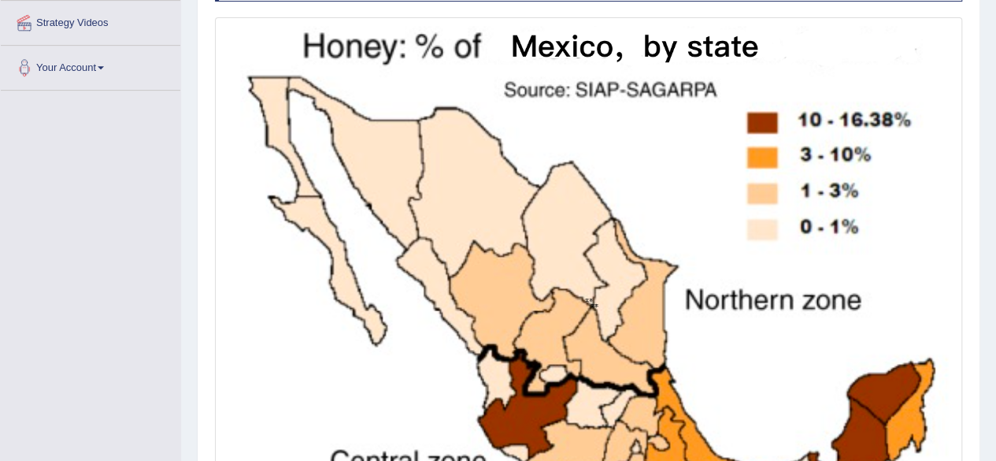
click at [961, 67] on div at bounding box center [588, 299] width 747 height 565
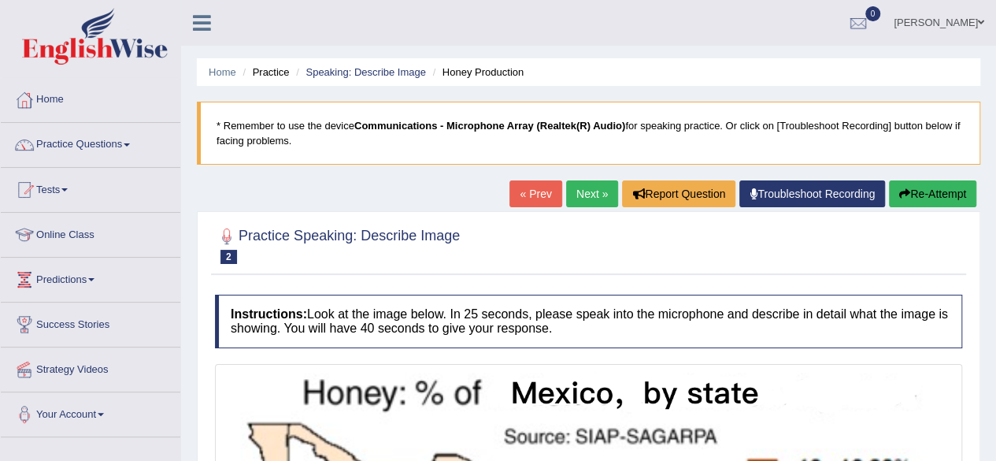
click at [589, 196] on link "Next »" at bounding box center [592, 193] width 52 height 27
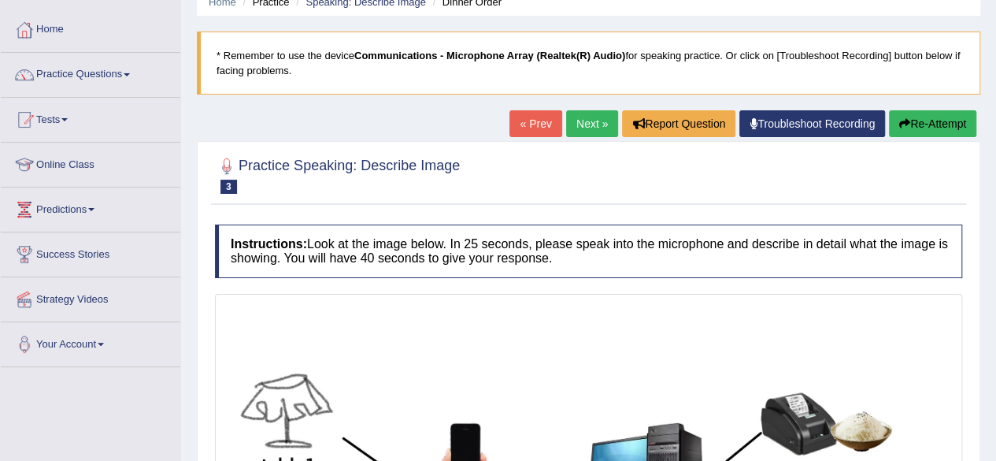
scroll to position [28, 0]
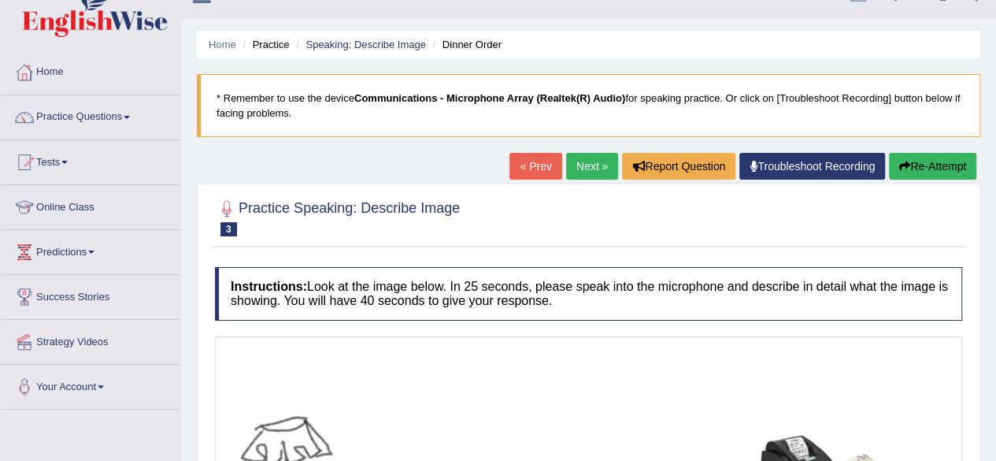
click at [591, 168] on link "Next »" at bounding box center [592, 166] width 52 height 27
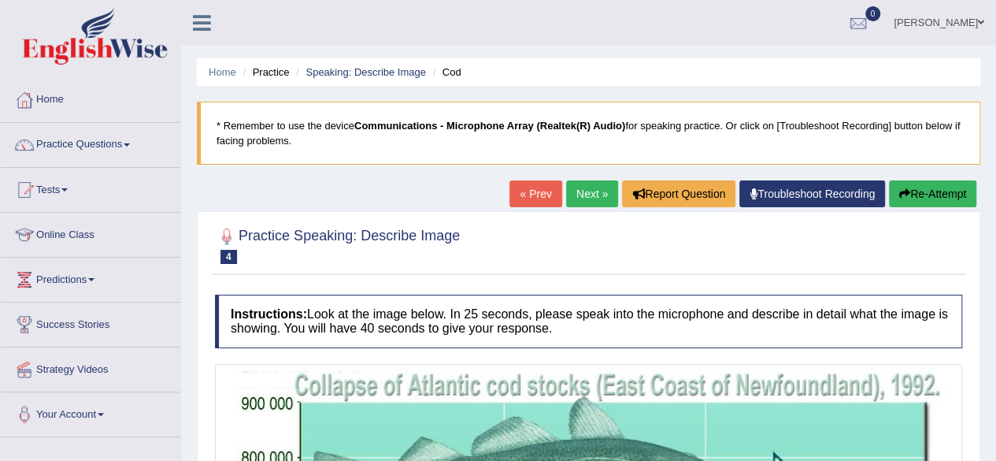
click at [598, 189] on link "Next »" at bounding box center [592, 193] width 52 height 27
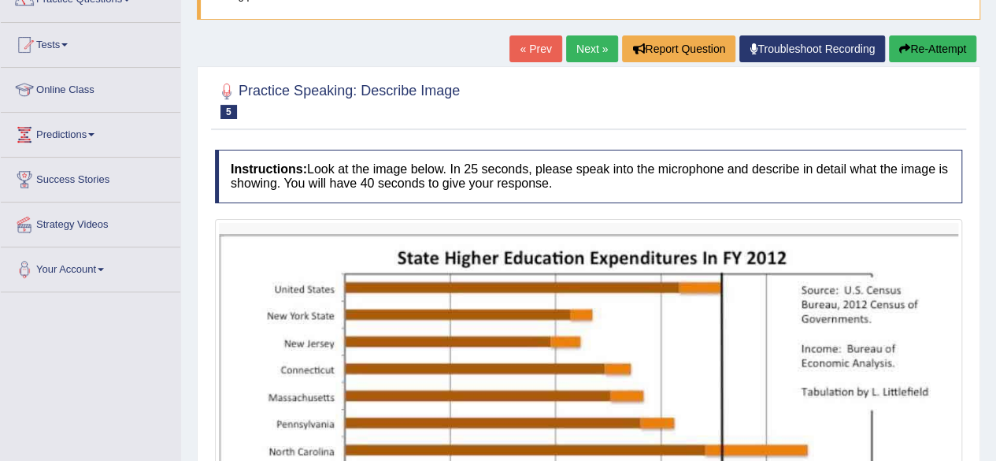
scroll to position [31, 0]
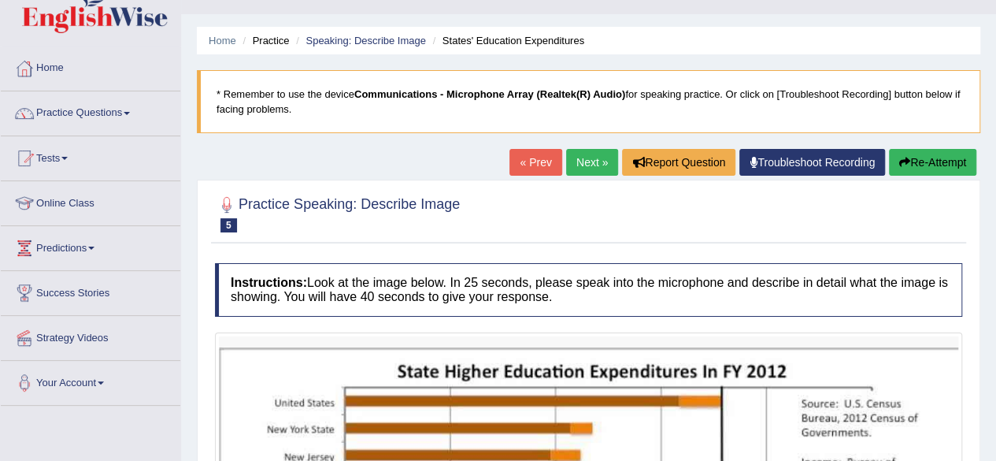
click at [587, 164] on link "Next »" at bounding box center [592, 162] width 52 height 27
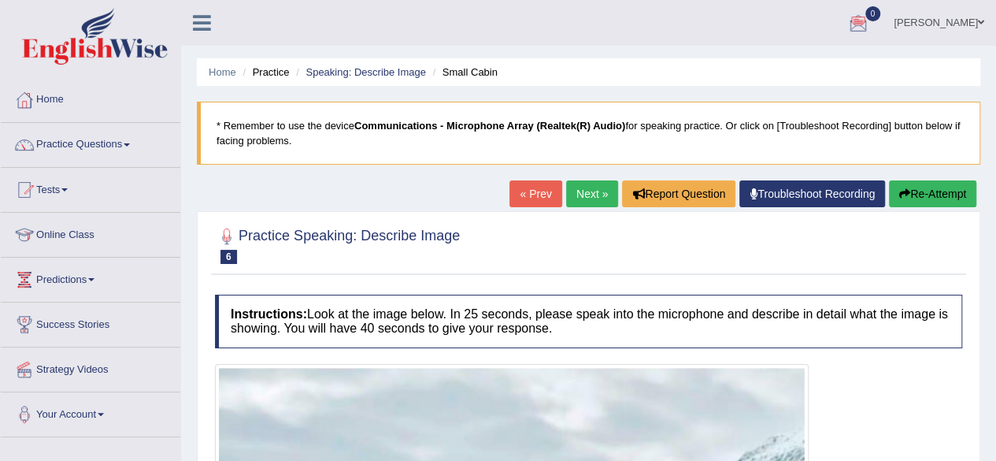
click at [590, 186] on link "Next »" at bounding box center [592, 193] width 52 height 27
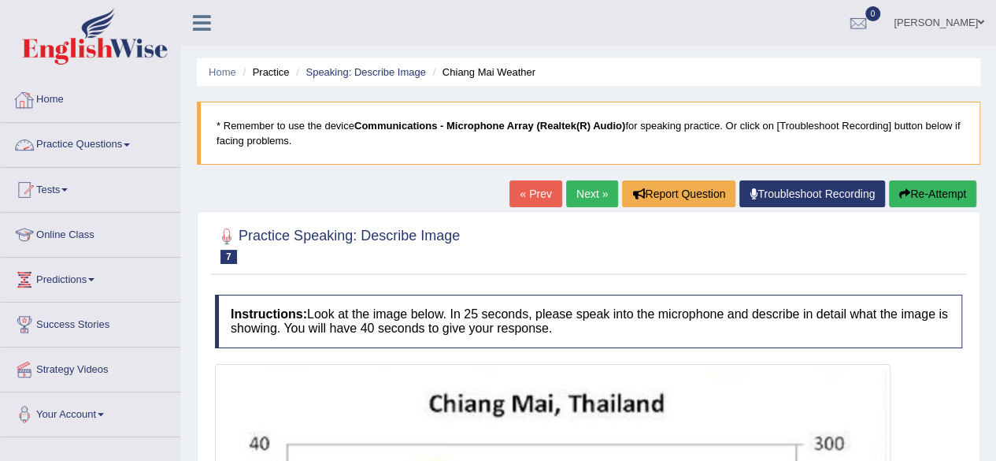
click at [87, 139] on link "Practice Questions" at bounding box center [91, 142] width 180 height 39
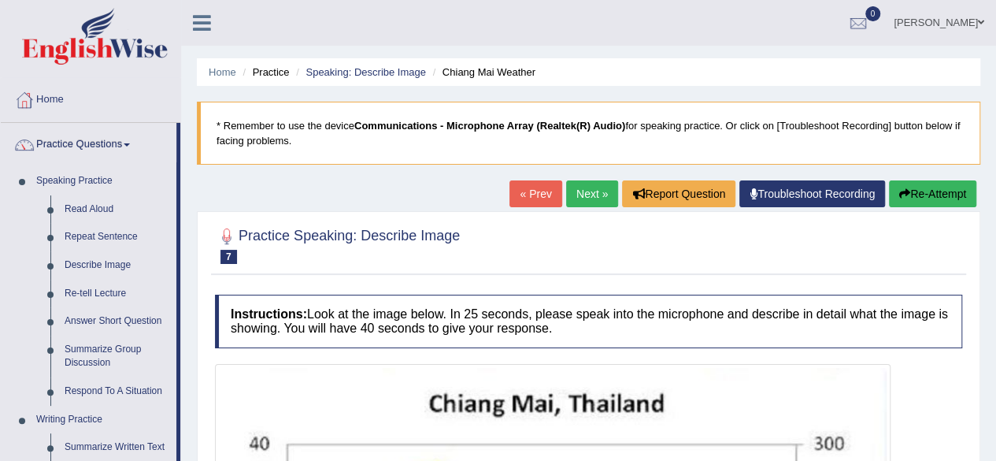
click at [184, 364] on div "Home Practice Speaking: Describe Image Chiang Mai Weather * Remember to use the…" at bounding box center [588, 438] width 815 height 876
